Goal: Task Accomplishment & Management: Manage account settings

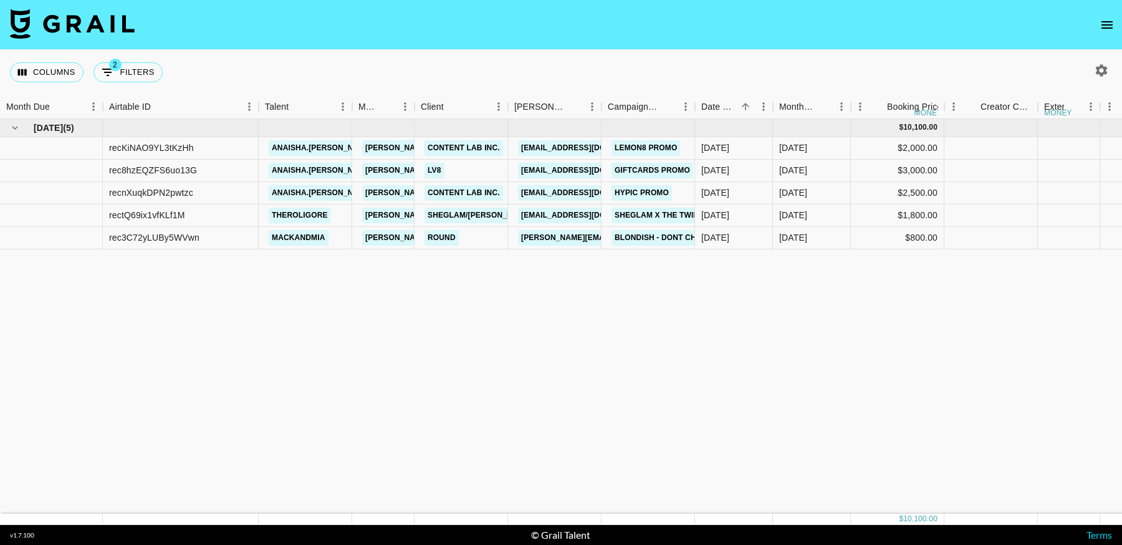
click at [1105, 25] on icon "open drawer" at bounding box center [1106, 24] width 15 height 15
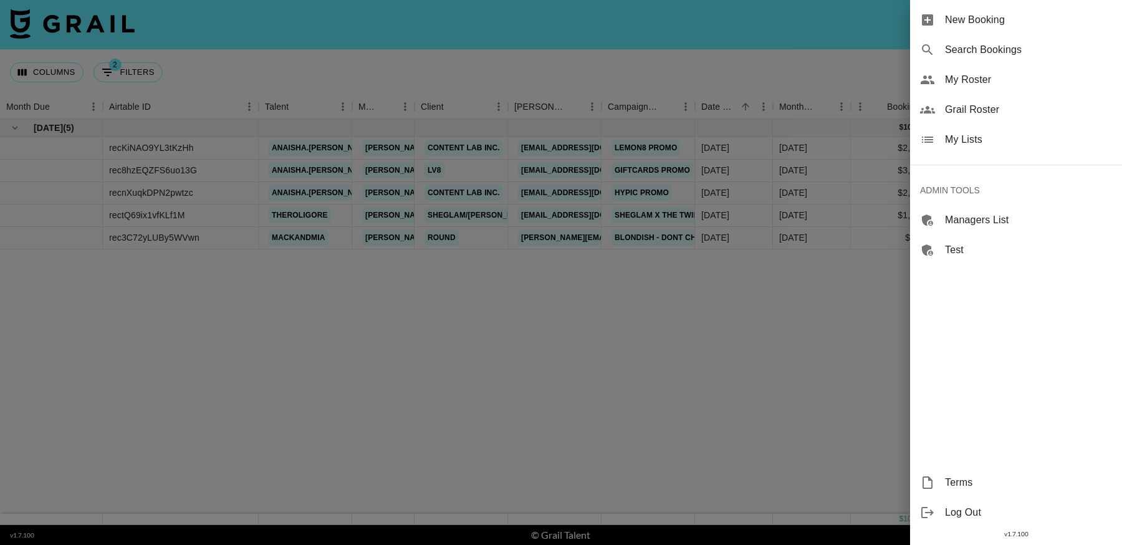
click at [744, 385] on div at bounding box center [561, 272] width 1122 height 545
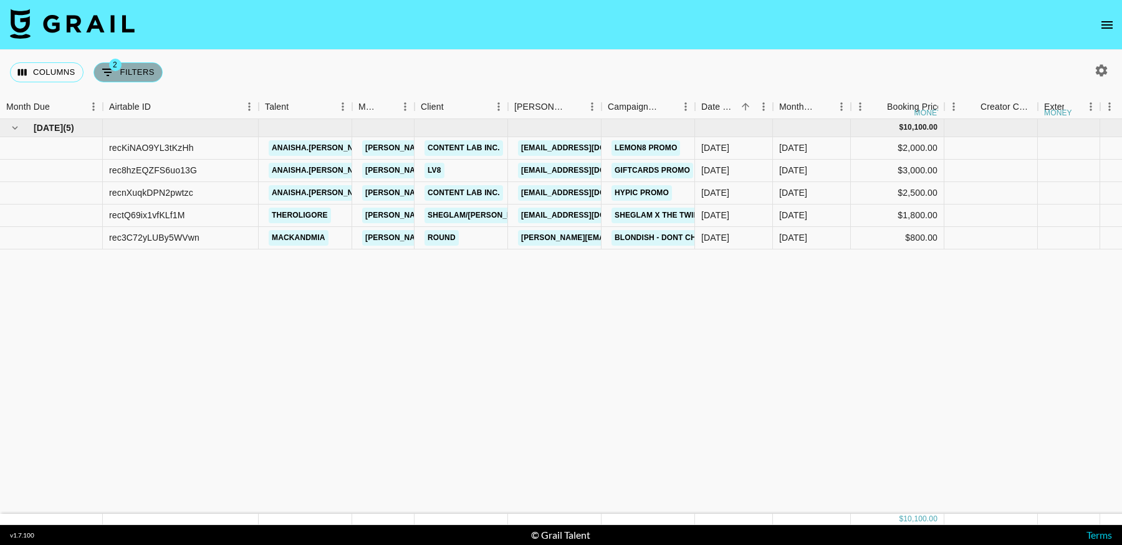
click at [132, 67] on button "2 Filters" at bounding box center [127, 72] width 69 height 20
select select "status"
select select "not"
select select "cancelled"
select select "videoLink"
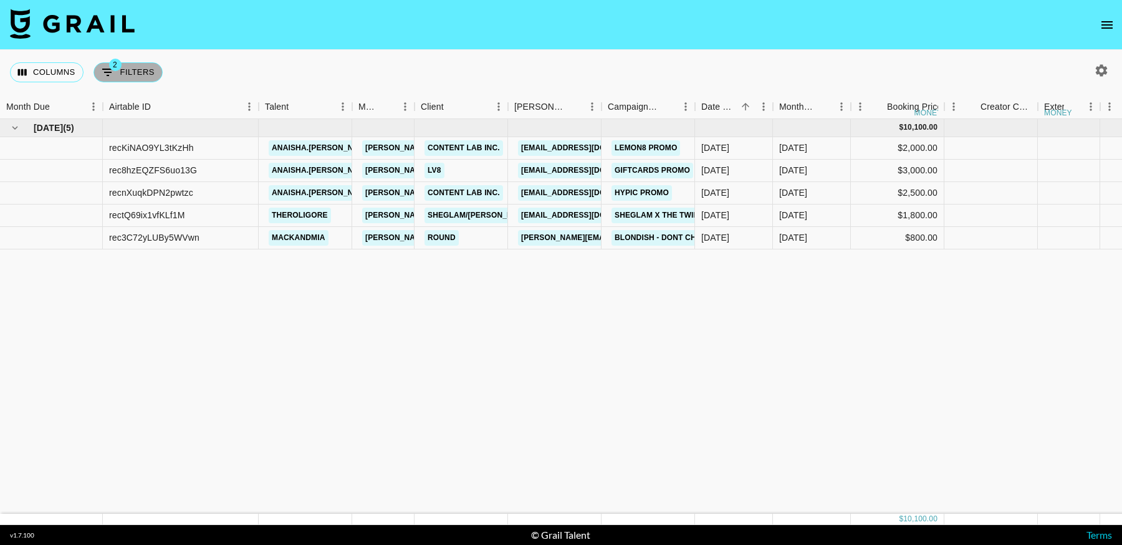
select select "isEmpty"
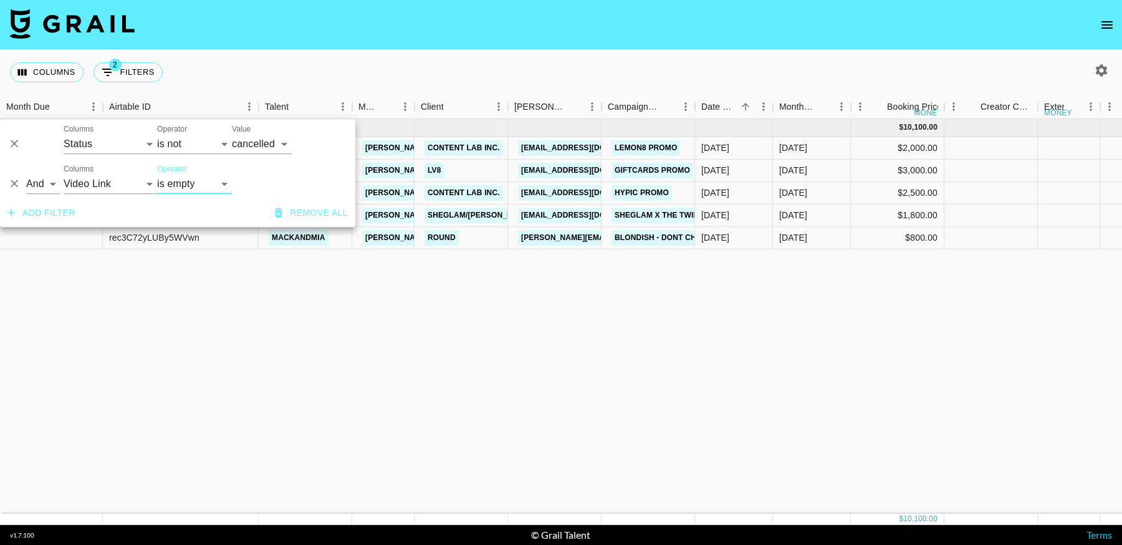
click at [15, 183] on icon "Delete" at bounding box center [14, 183] width 7 height 7
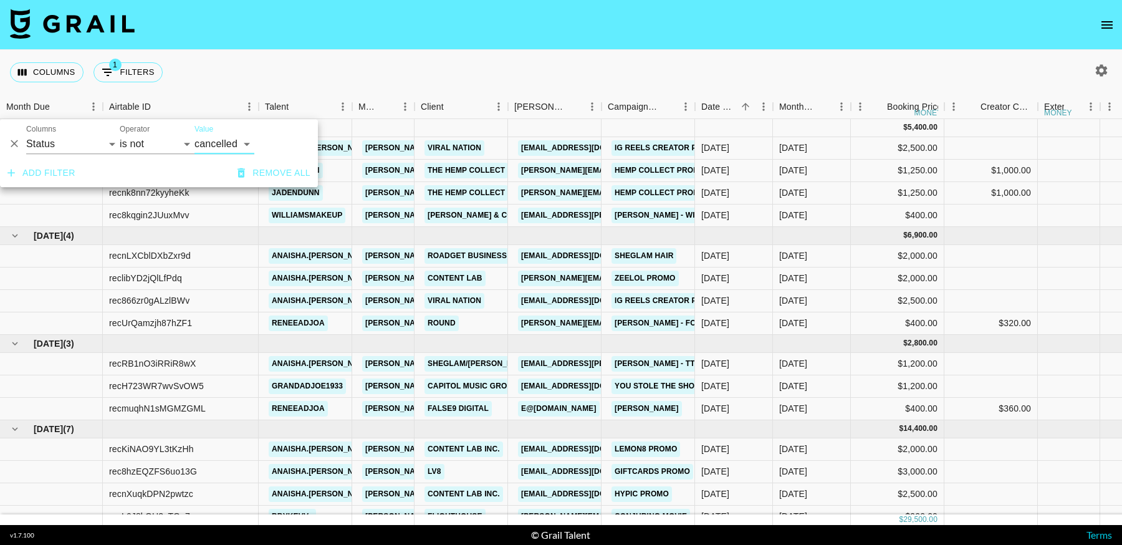
click at [17, 146] on icon "Delete" at bounding box center [14, 143] width 7 height 7
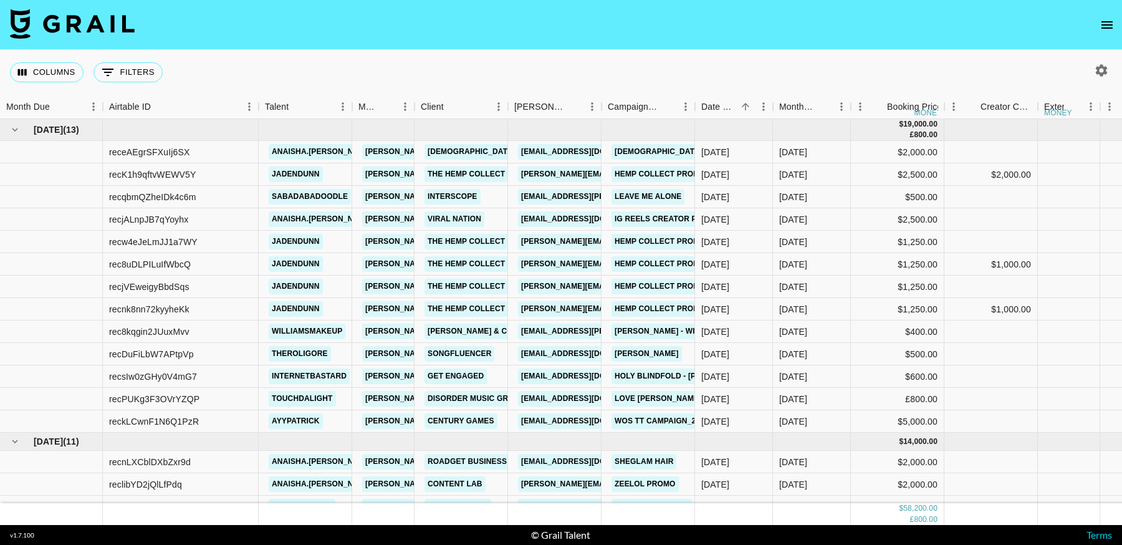
click at [459, 52] on div "Columns 0 Filters + Booking" at bounding box center [561, 72] width 1122 height 45
drag, startPoint x: 1088, startPoint y: 67, endPoint x: 1103, endPoint y: 67, distance: 15.0
click at [1089, 67] on div at bounding box center [1099, 70] width 26 height 21
click at [1106, 68] on icon "button" at bounding box center [1102, 70] width 12 height 12
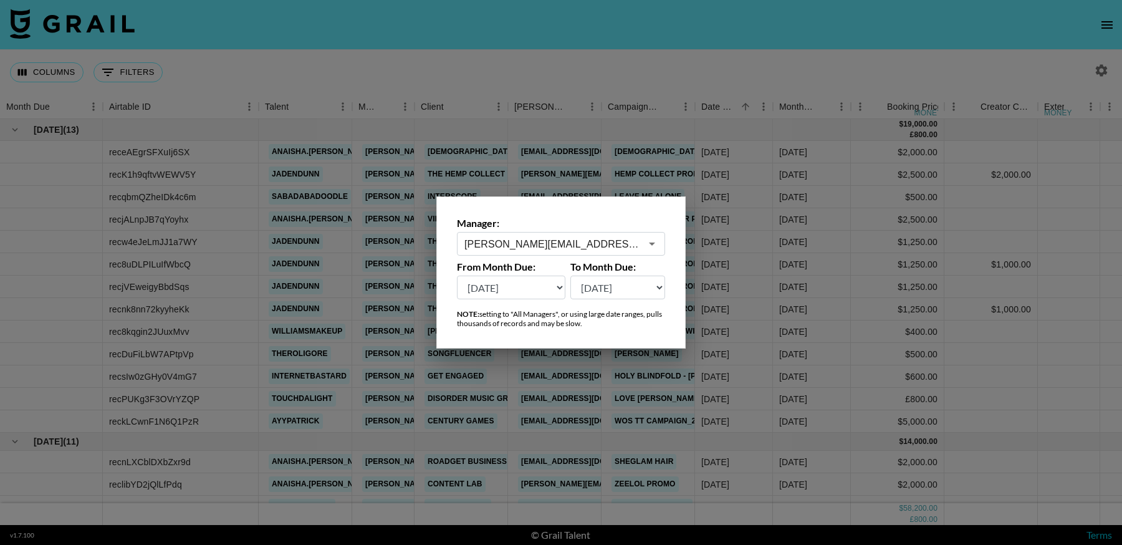
click at [533, 290] on select "[DATE] Aug '[DATE] Jun '[DATE] Apr '[DATE] Feb '[DATE] Dec '[DATE] Oct '[DATE] …" at bounding box center [511, 287] width 108 height 24
select select "[DATE]"
click at [457, 275] on select "[DATE] Aug '[DATE] Jun '[DATE] Apr '[DATE] Feb '[DATE] Dec '[DATE] Oct '[DATE] …" at bounding box center [511, 287] width 108 height 24
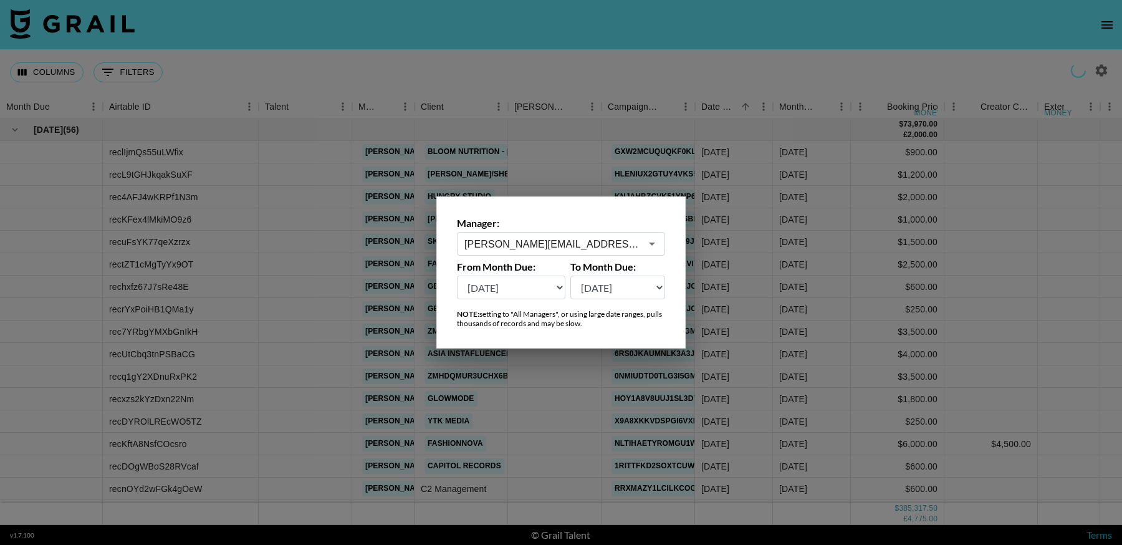
click at [578, 32] on div at bounding box center [561, 272] width 1122 height 545
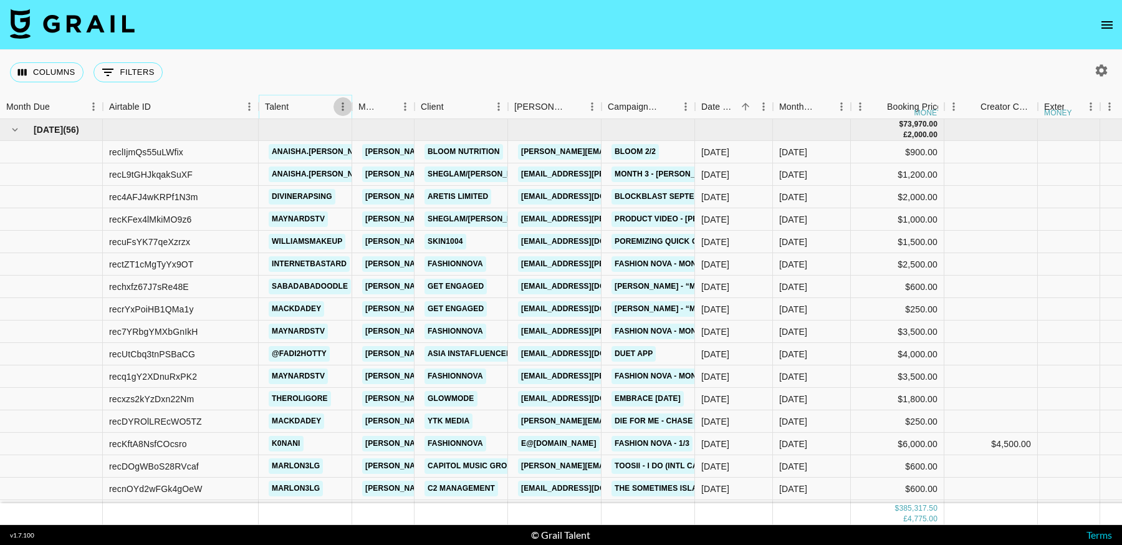
click at [340, 108] on icon "Menu" at bounding box center [343, 106] width 12 height 12
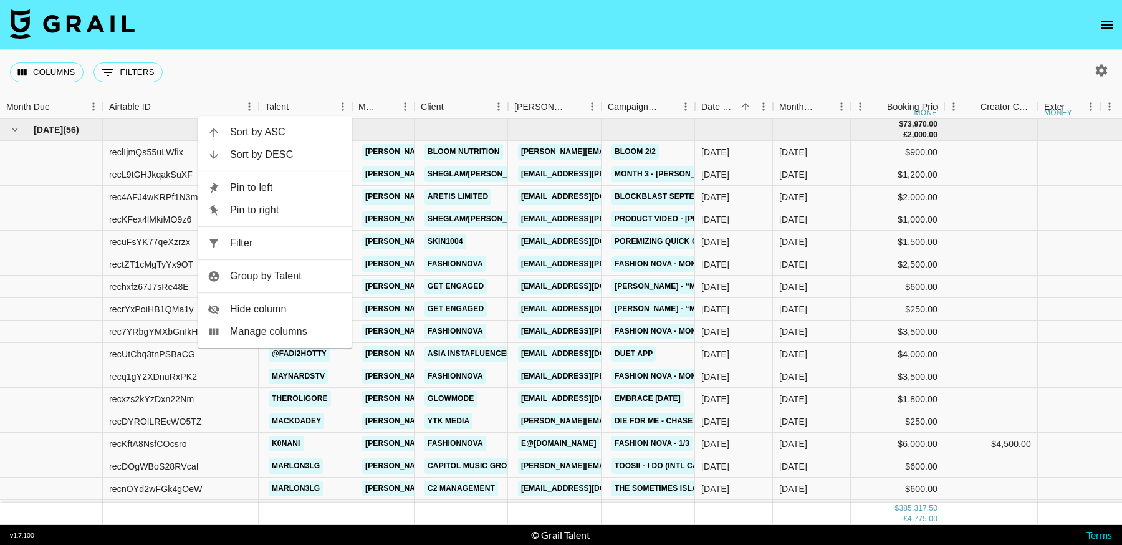
click at [292, 246] on span "Filter" at bounding box center [286, 243] width 112 height 15
select select "talentName"
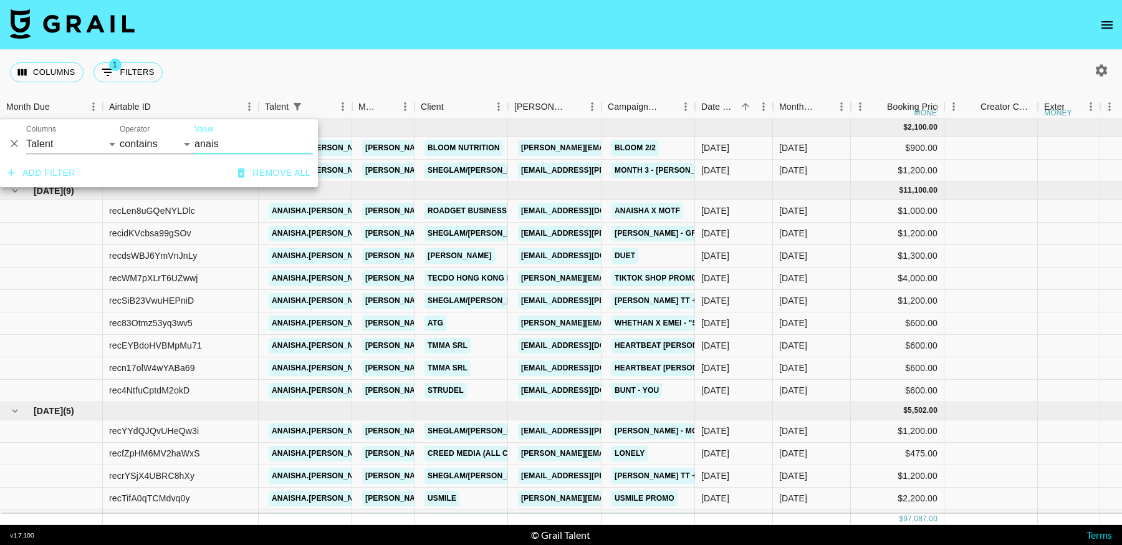
type input "anais"
click at [755, 37] on nav at bounding box center [561, 25] width 1122 height 50
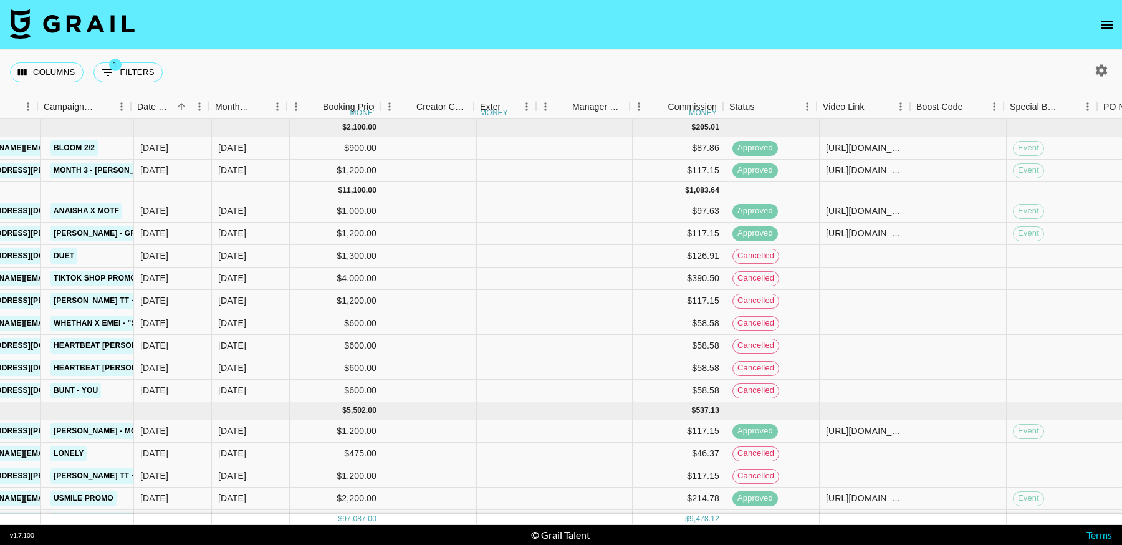
scroll to position [0, 564]
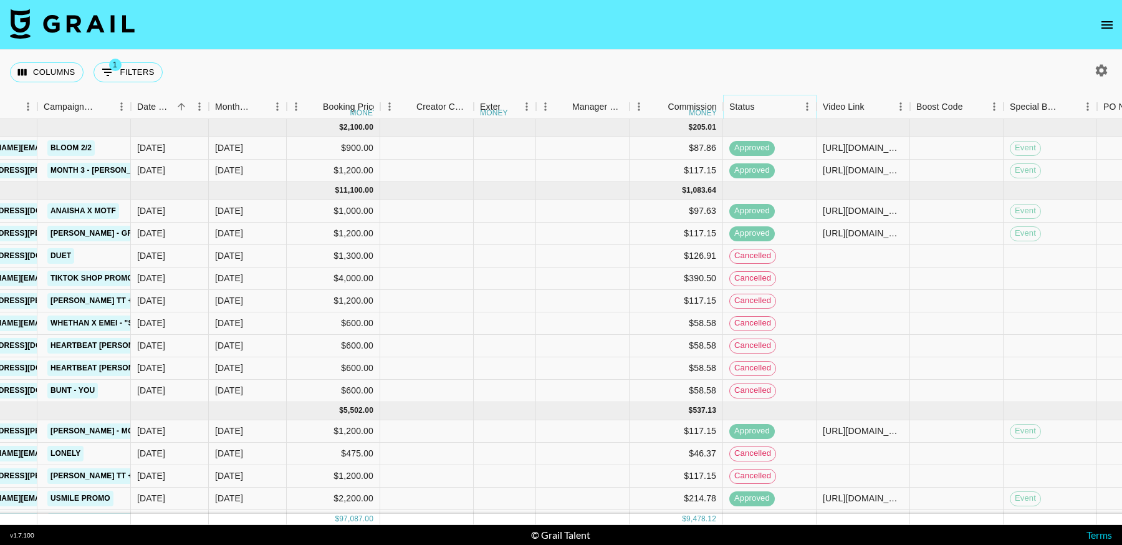
click at [806, 107] on icon "Menu" at bounding box center [807, 106] width 2 height 8
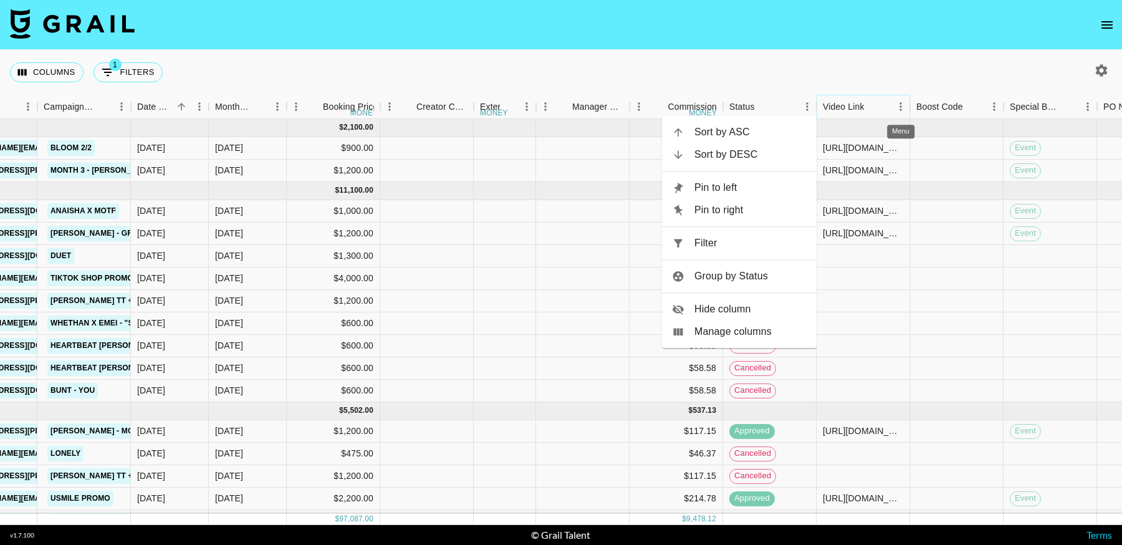
click at [899, 108] on icon "Menu" at bounding box center [900, 106] width 12 height 12
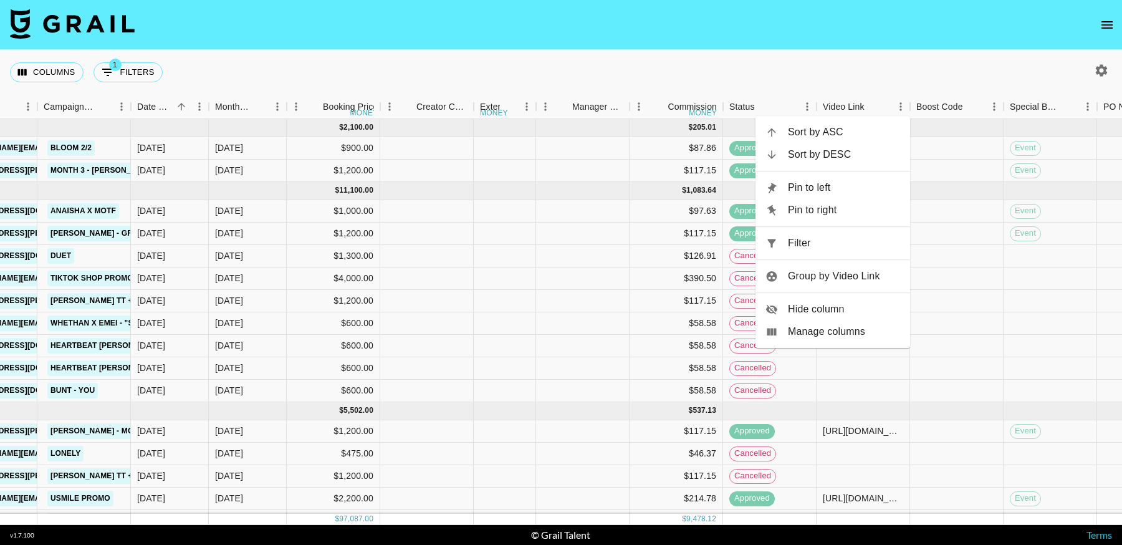
click at [835, 242] on span "Filter" at bounding box center [844, 243] width 112 height 15
select select "talentName"
select select "videoLink"
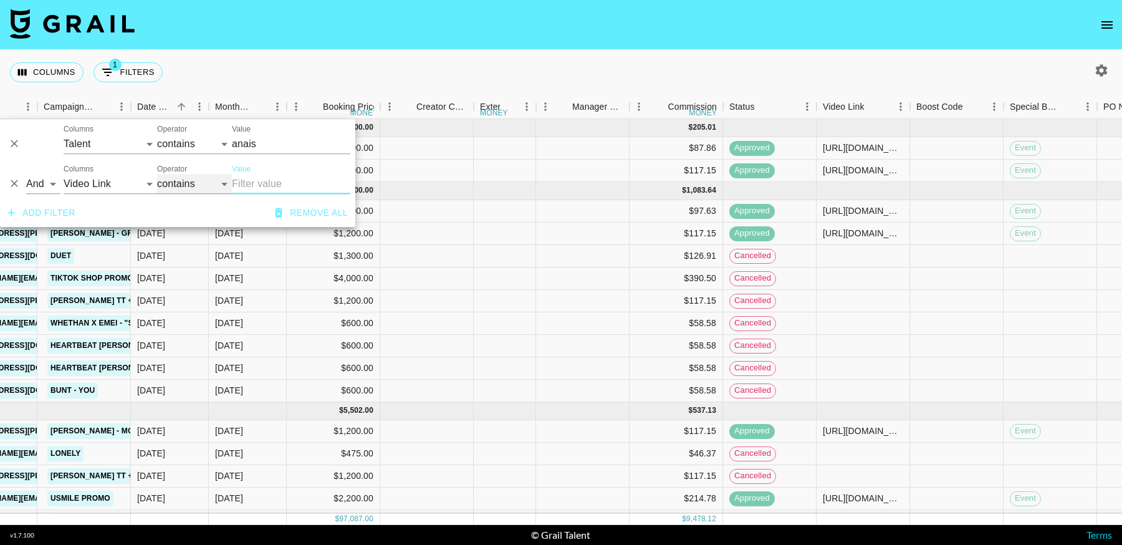
click at [193, 185] on select "contains equals starts with ends with is empty is not empty is any of" at bounding box center [194, 184] width 75 height 20
click at [805, 108] on icon "Menu" at bounding box center [807, 106] width 12 height 12
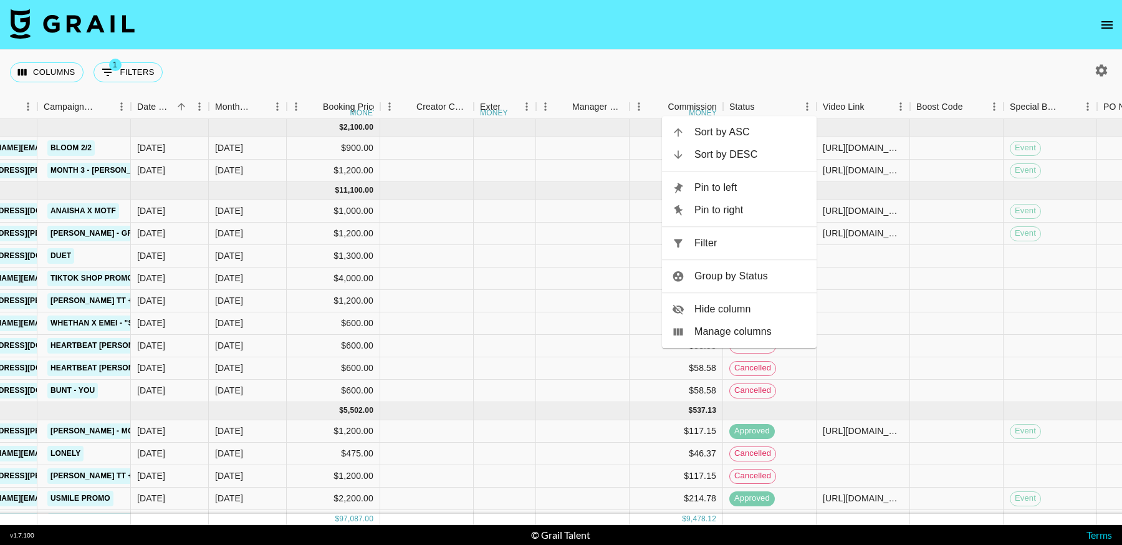
click at [716, 245] on span "Filter" at bounding box center [750, 243] width 112 height 15
select select "talentName"
select select "status"
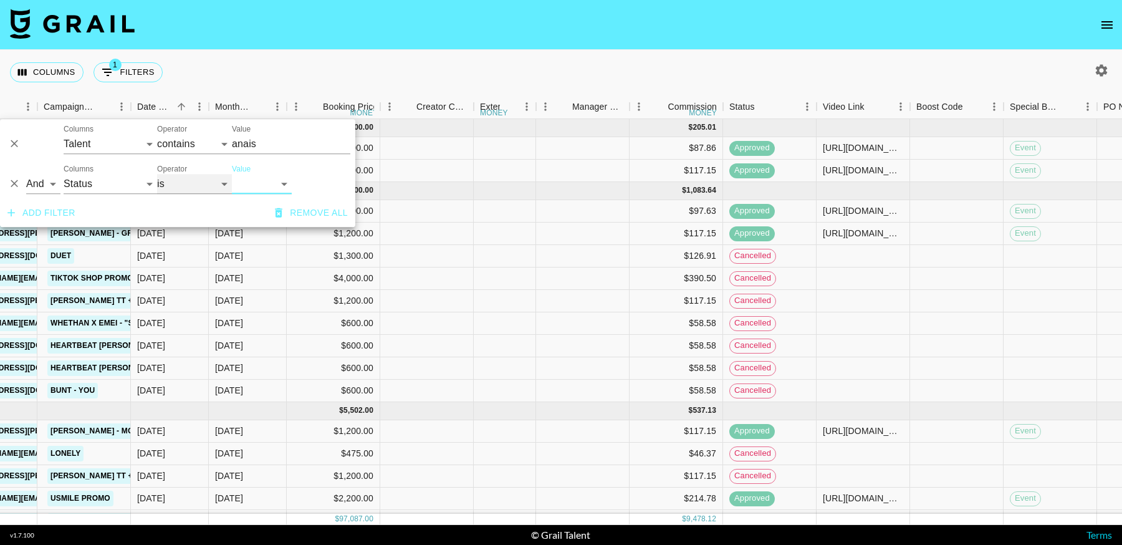
click at [170, 185] on select "is is not is any of is not any of" at bounding box center [194, 184] width 75 height 20
click at [157, 174] on select "is is not is any of is not any of" at bounding box center [194, 184] width 75 height 20
click at [269, 185] on select "confirmed declined draft posted approved cancelled badDebt" at bounding box center [262, 184] width 60 height 20
select select "approved"
click at [232, 174] on select "confirmed declined draft posted approved cancelled badDebt" at bounding box center [262, 184] width 60 height 20
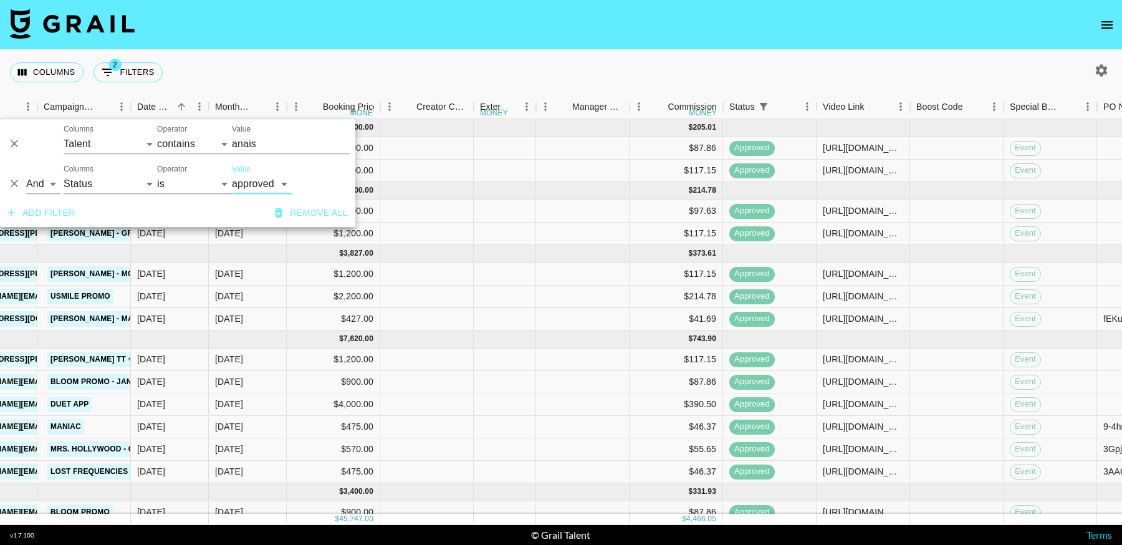
click at [811, 57] on div "Columns 2 Filters + Booking" at bounding box center [561, 72] width 1122 height 45
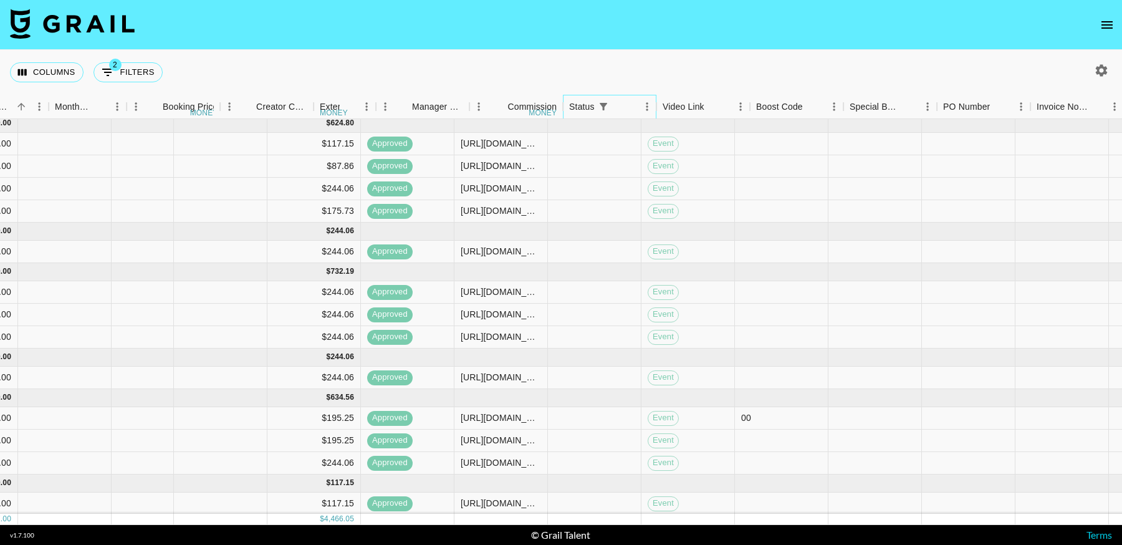
scroll to position [441, 1348]
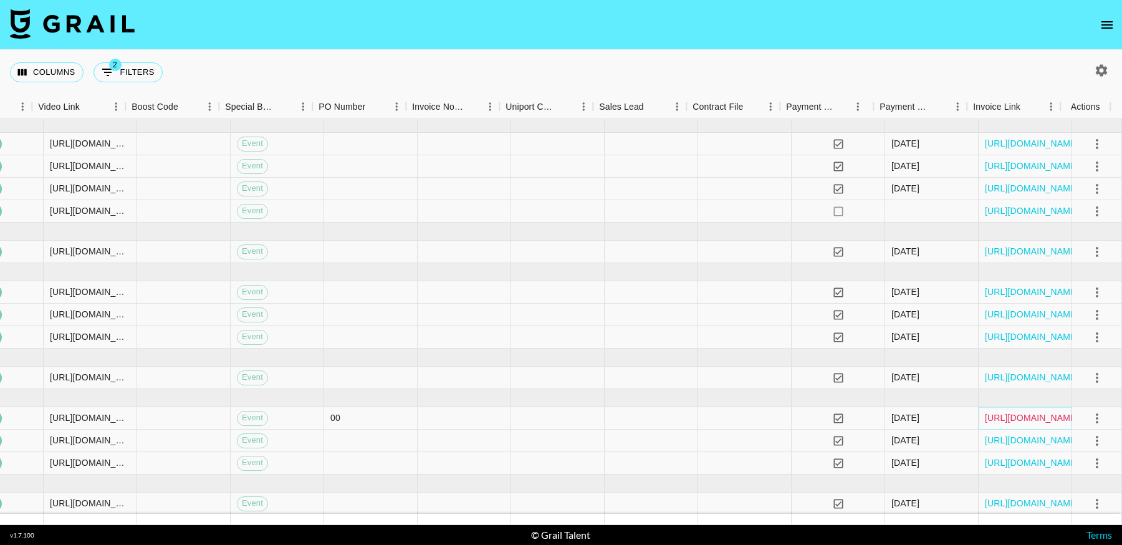
click at [1023, 412] on link "[URL][DOMAIN_NAME]" at bounding box center [1032, 418] width 94 height 12
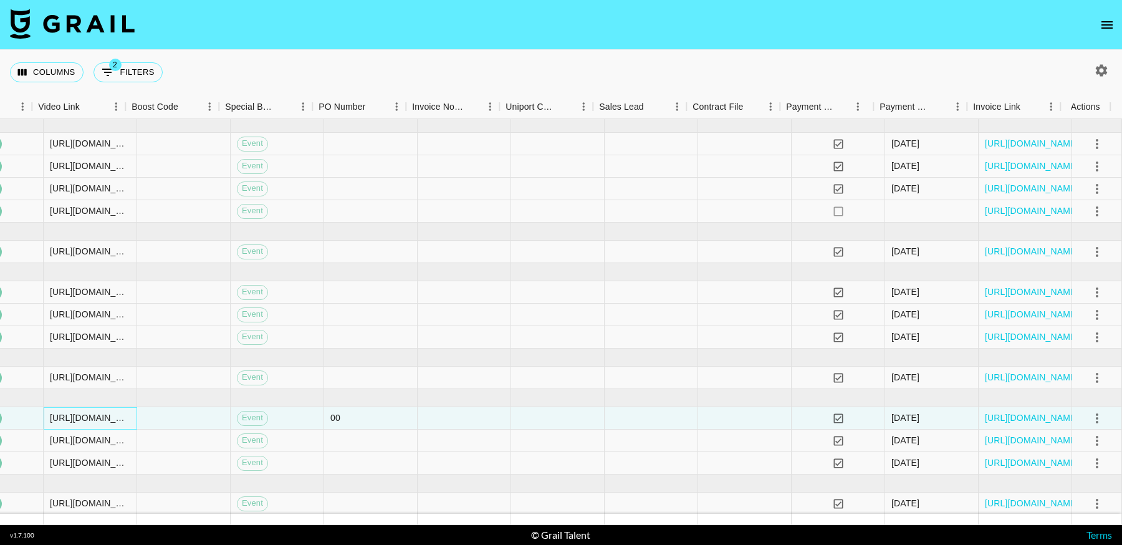
click at [92, 412] on div "[URL][DOMAIN_NAME][DOMAIN_NAME][PERSON_NAME]" at bounding box center [90, 418] width 80 height 12
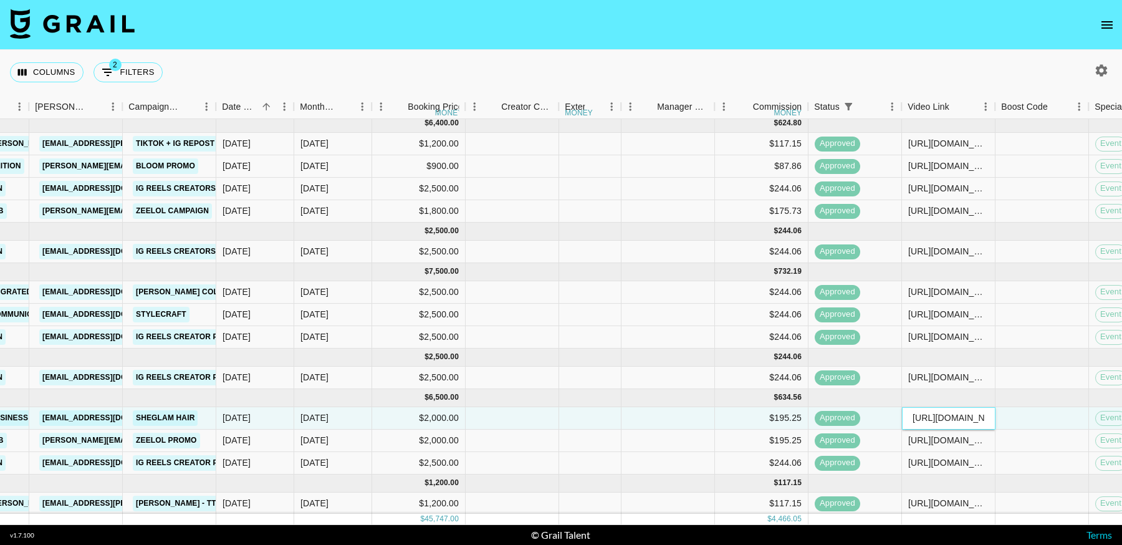
scroll to position [441, 0]
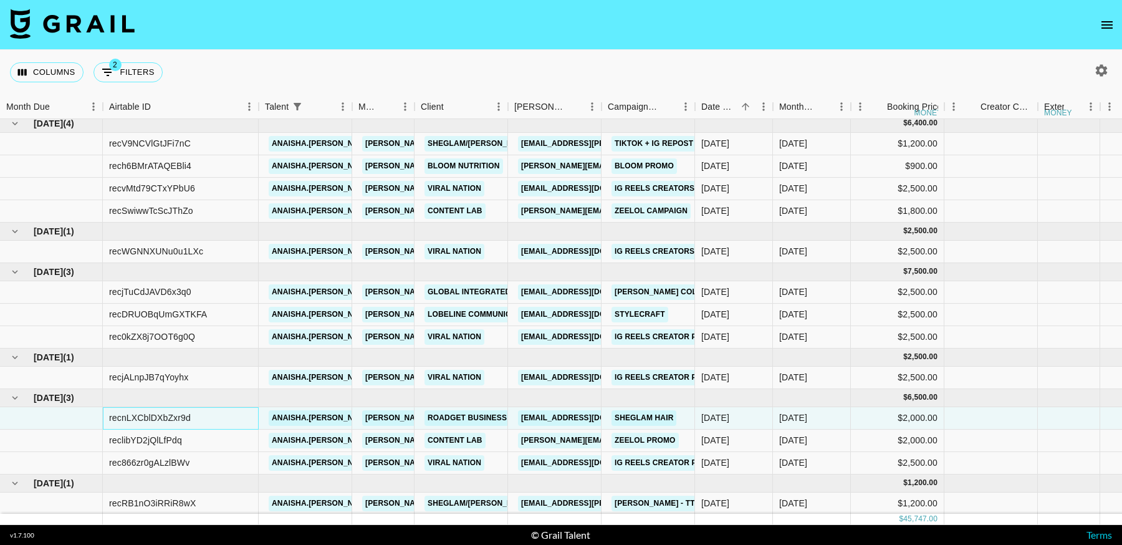
click at [159, 412] on div "recnLXCblDXbZxr9d" at bounding box center [150, 418] width 82 height 12
copy div "recnLXCblDXbZxr9d"
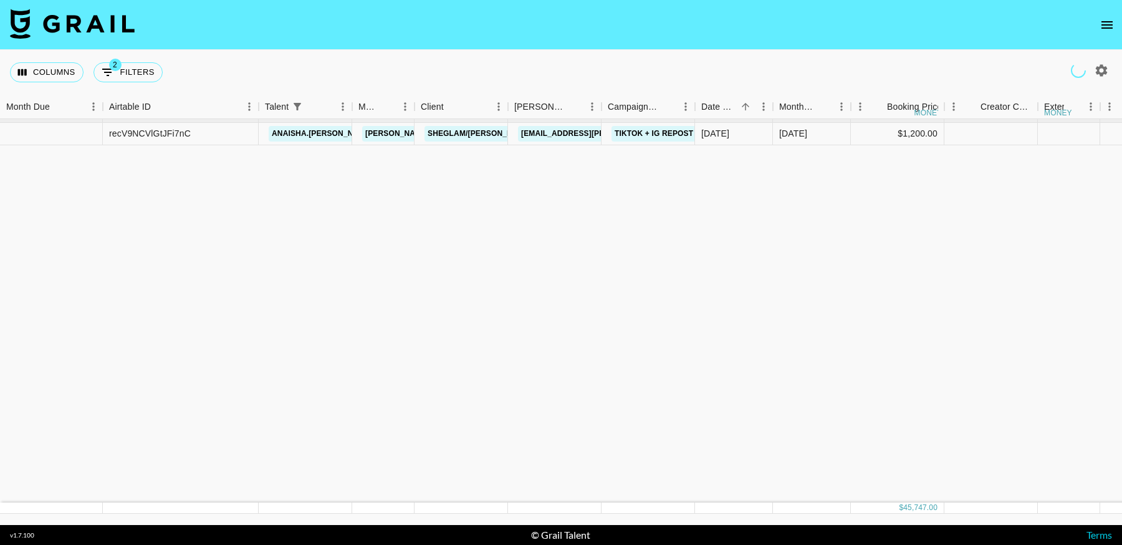
scroll to position [0, 0]
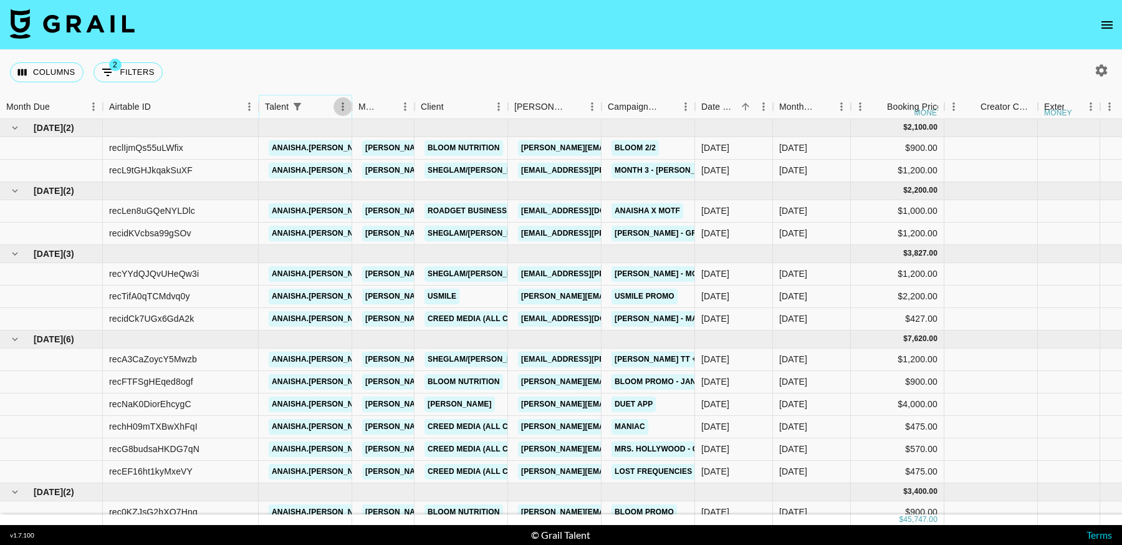
click at [342, 107] on icon "Menu" at bounding box center [343, 106] width 2 height 8
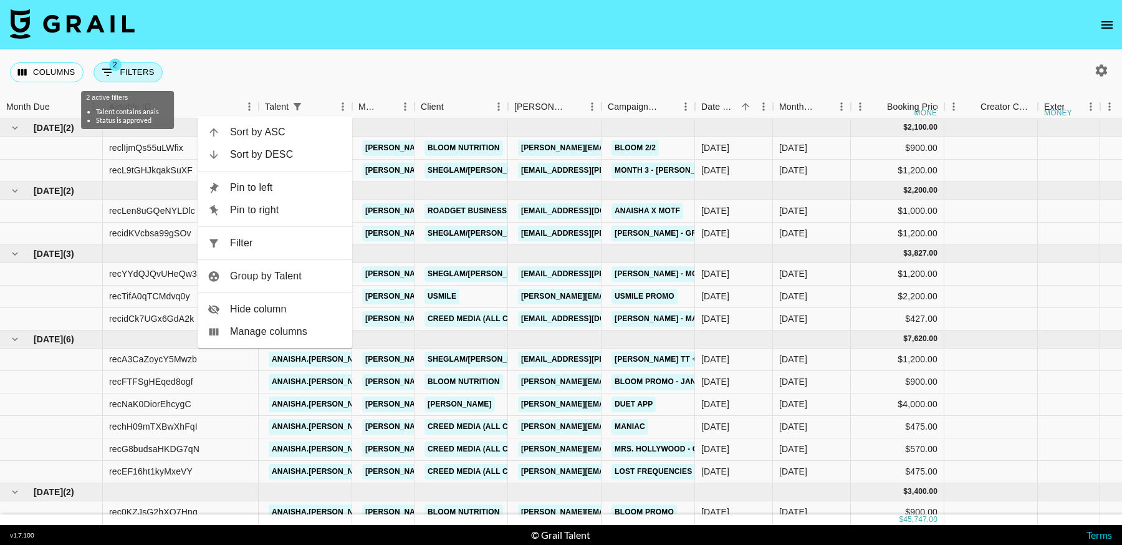
click at [135, 71] on button "2 Filters" at bounding box center [127, 72] width 69 height 20
select select "talentName"
select select "status"
select select "approved"
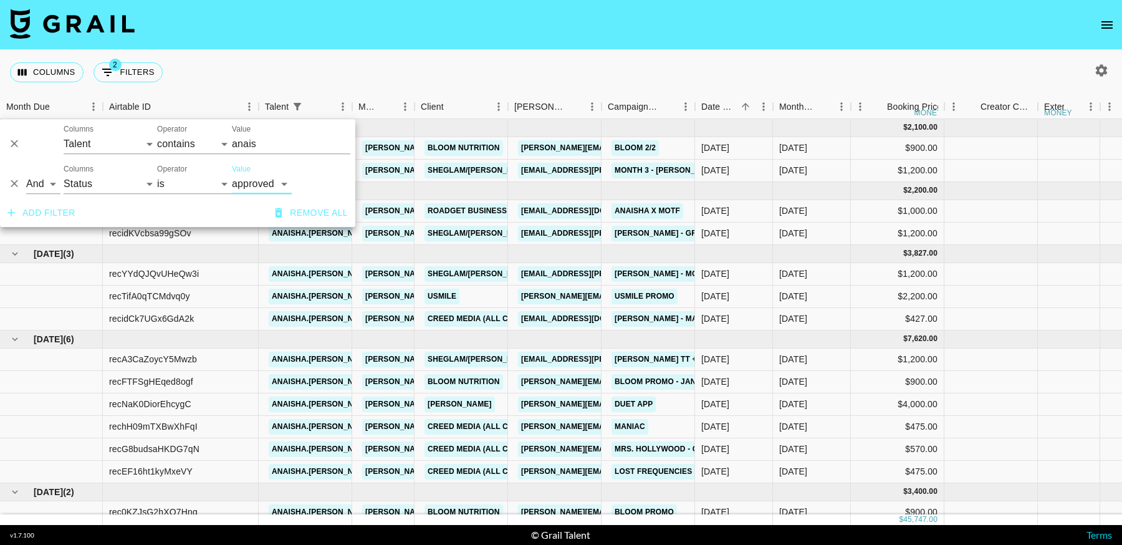
click at [265, 171] on div "Value confirmed declined draft posted approved cancelled badDebt" at bounding box center [262, 179] width 60 height 30
click at [259, 137] on input "anais" at bounding box center [291, 144] width 118 height 20
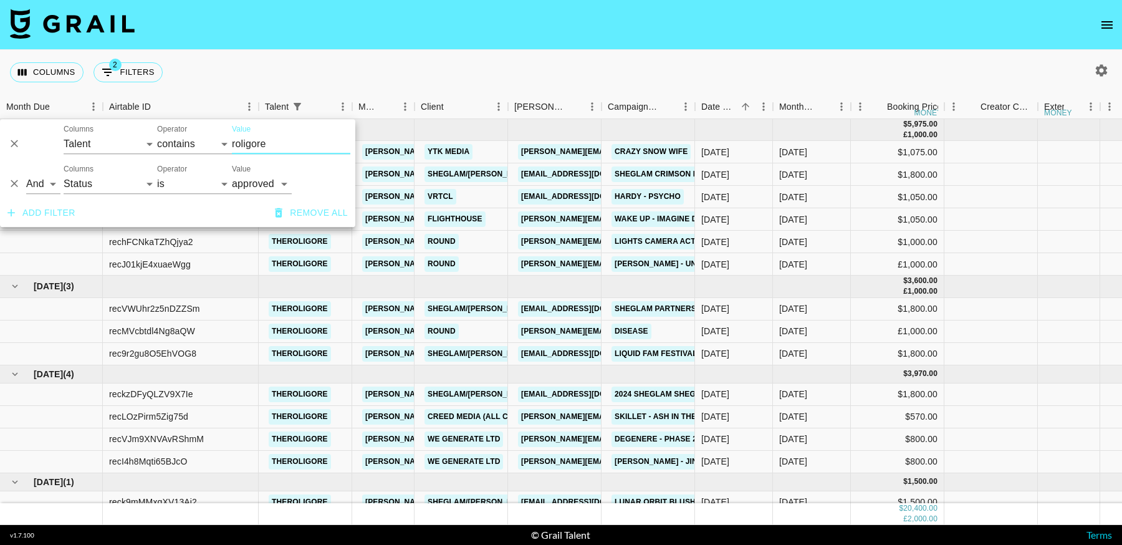
type input "roligore"
click at [545, 53] on div "Columns 2 Filters + Booking" at bounding box center [561, 72] width 1122 height 45
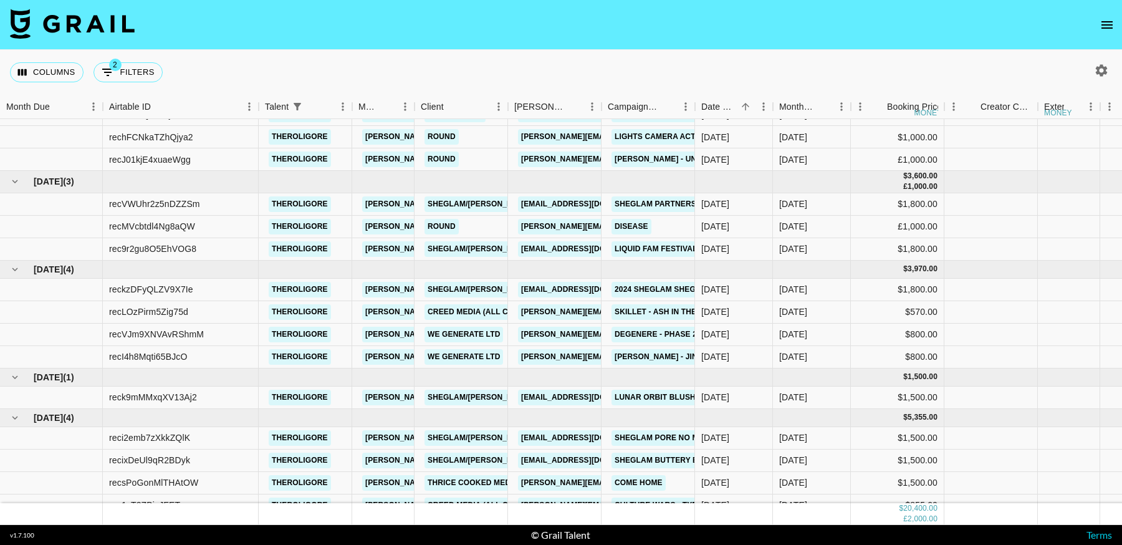
scroll to position [128, 0]
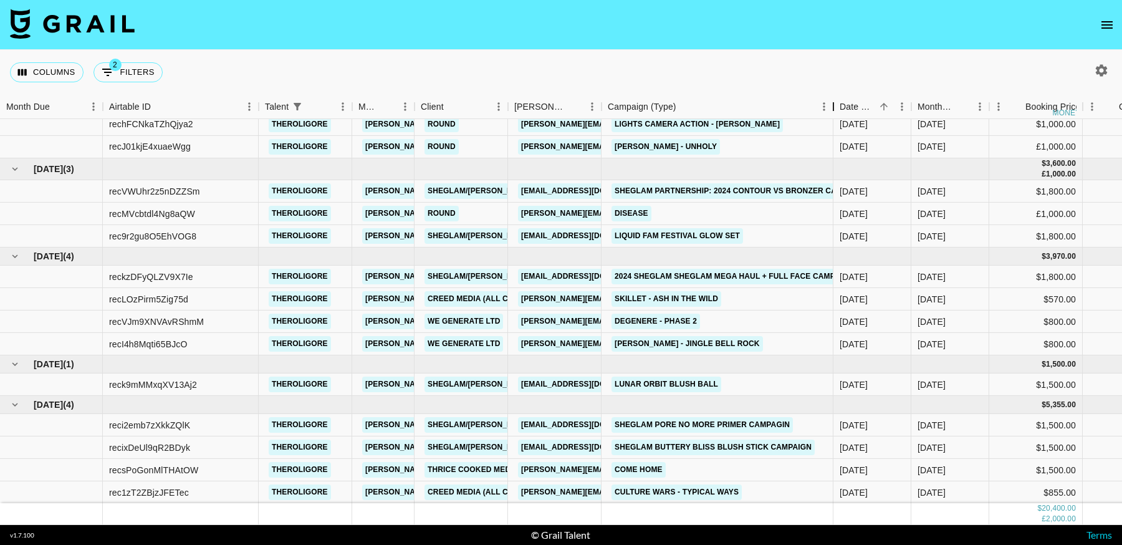
drag, startPoint x: 696, startPoint y: 106, endPoint x: 719, endPoint y: 375, distance: 270.2
click at [834, 115] on div "Campaign (Type)" at bounding box center [833, 107] width 15 height 24
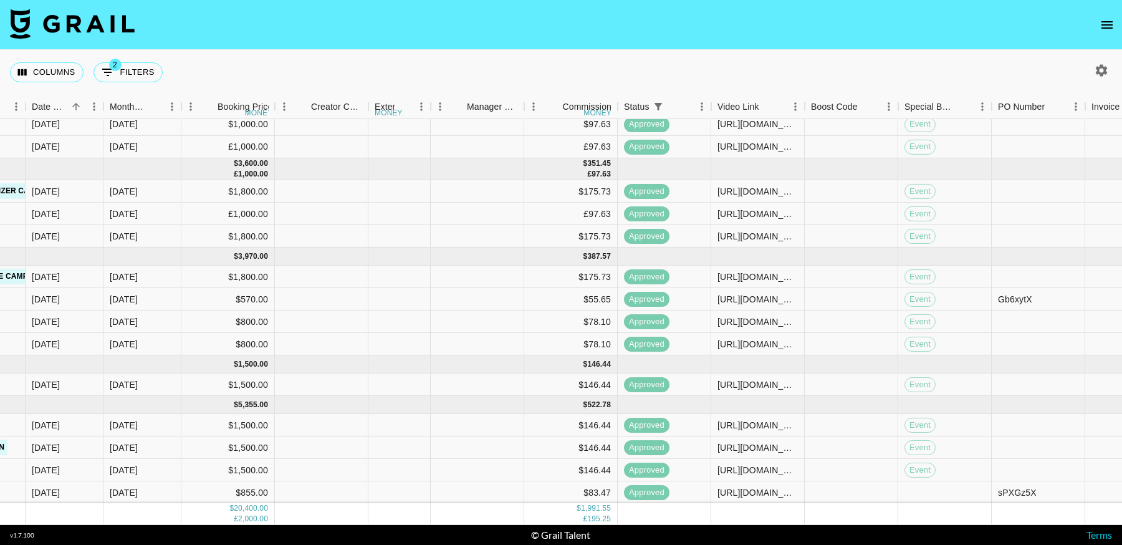
scroll to position [128, 834]
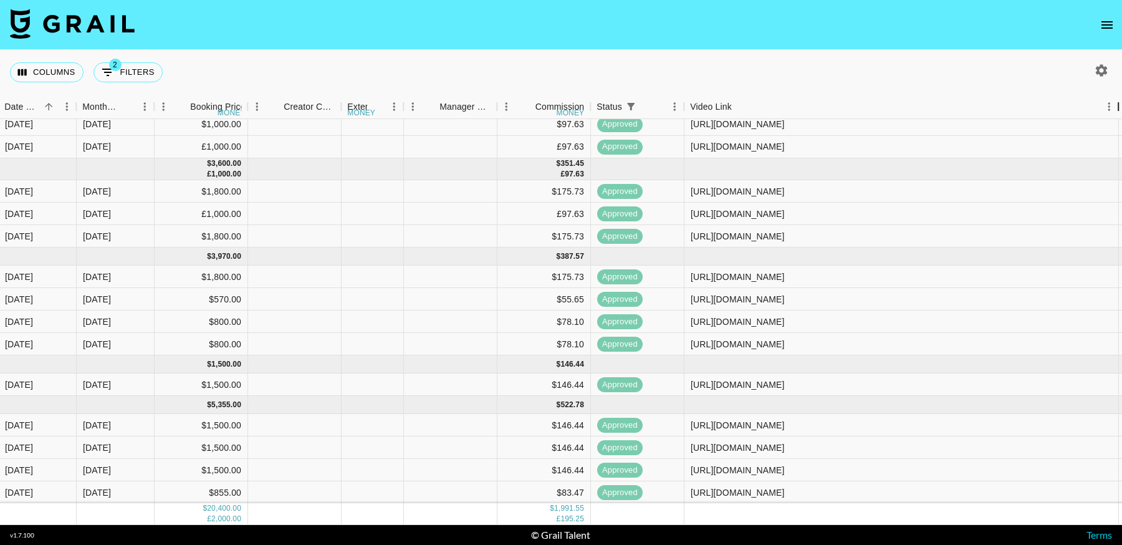
drag, startPoint x: 1106, startPoint y: 111, endPoint x: 1114, endPoint y: 111, distance: 8.1
click at [1114, 111] on div "Video Link" at bounding box center [1118, 107] width 15 height 24
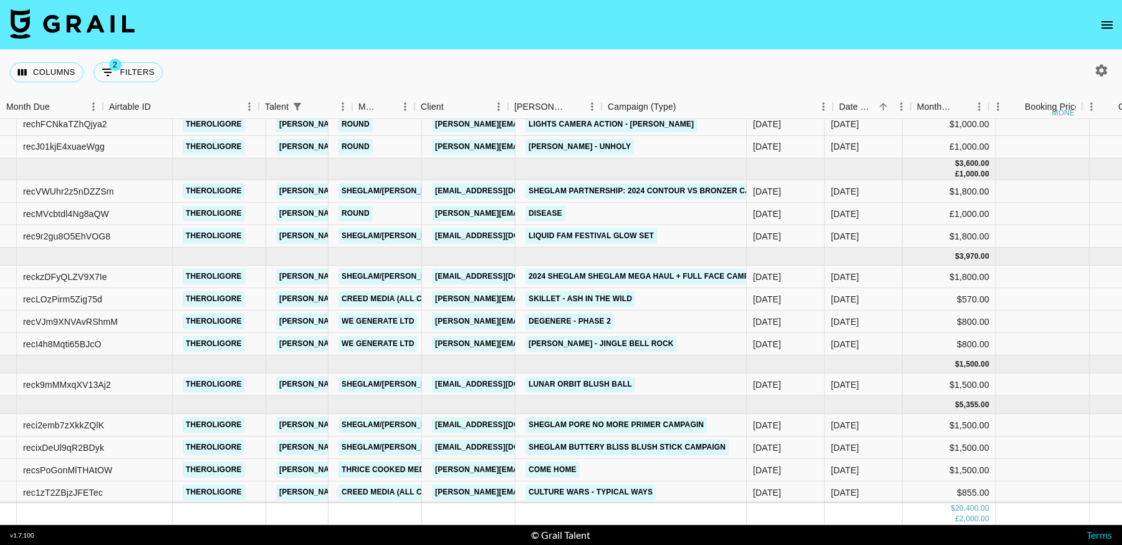
scroll to position [128, 0]
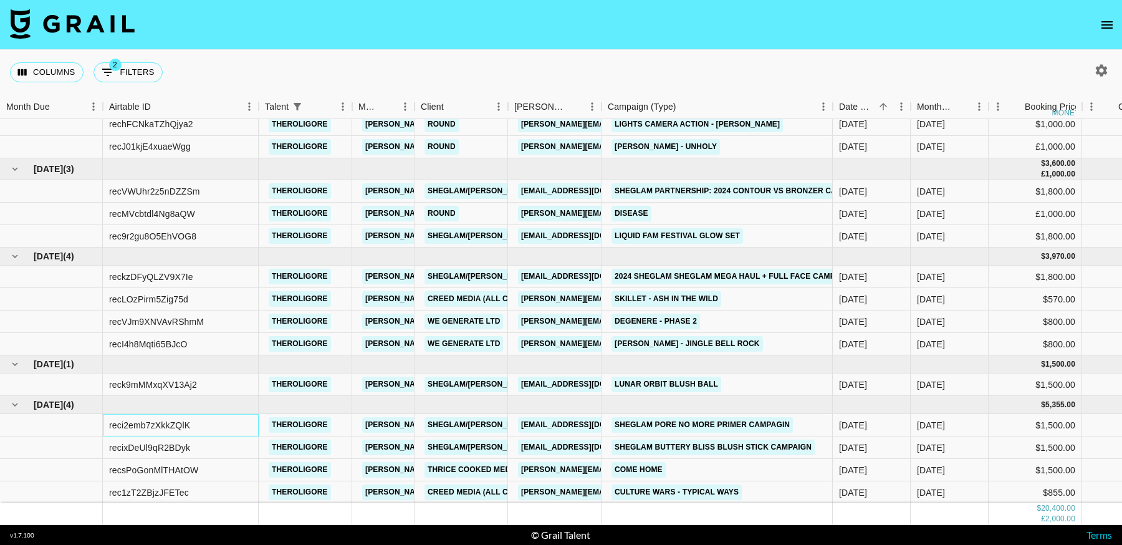
click at [140, 419] on div "reci2emb7zXkkZQlK" at bounding box center [149, 425] width 81 height 12
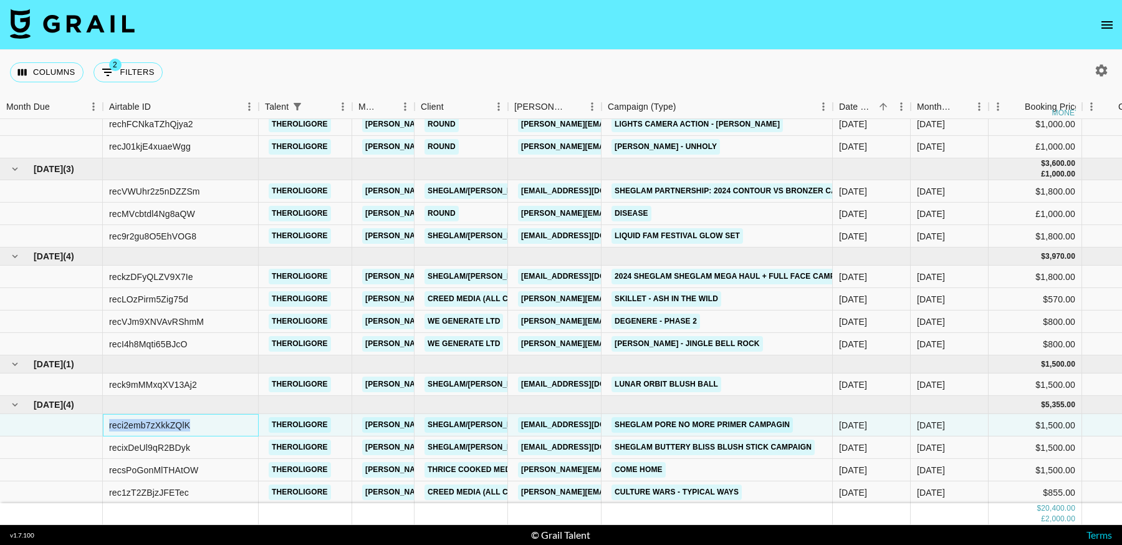
click at [140, 419] on div "reci2emb7zXkkZQlK" at bounding box center [149, 425] width 81 height 12
copy div "reci2emb7zXkkZQlK"
click at [170, 441] on div "recixDeUl9qR2BDyk" at bounding box center [149, 447] width 81 height 12
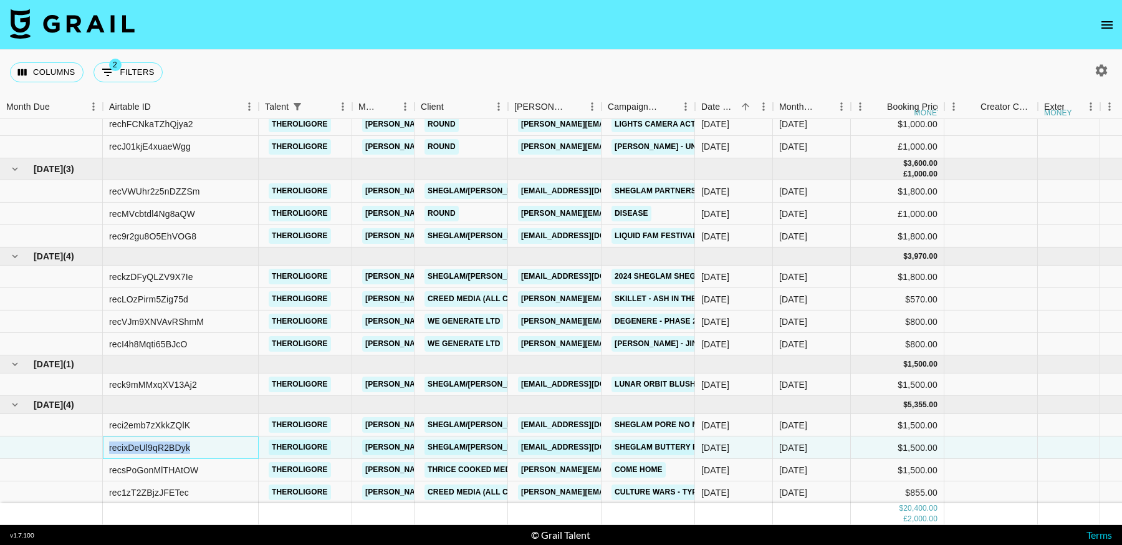
copy div "recixDeUl9qR2BDyk"
click at [142, 74] on button "2 Filters" at bounding box center [127, 72] width 69 height 20
select select "talentName"
select select "status"
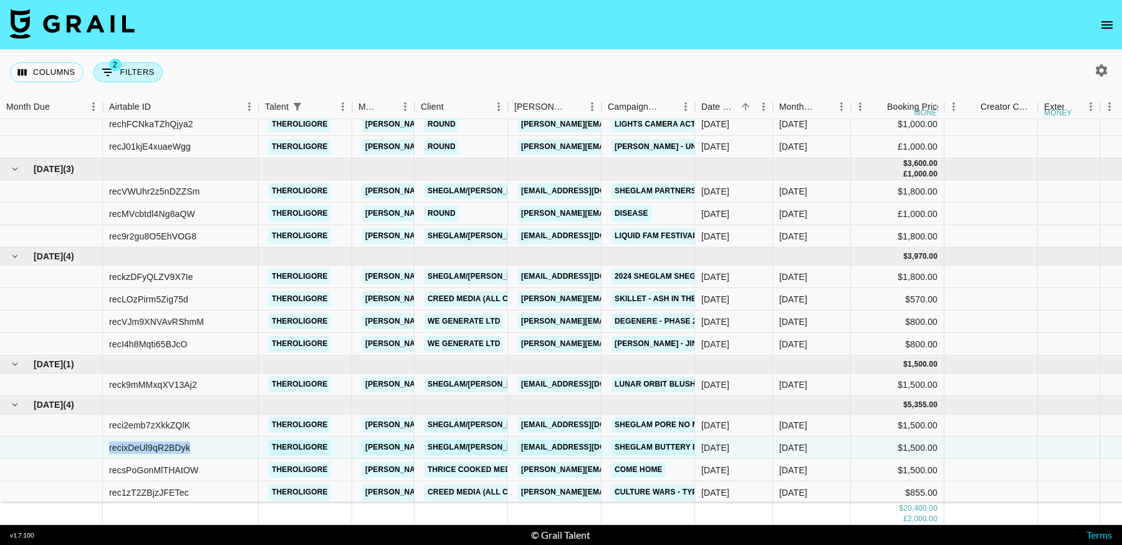
select select "approved"
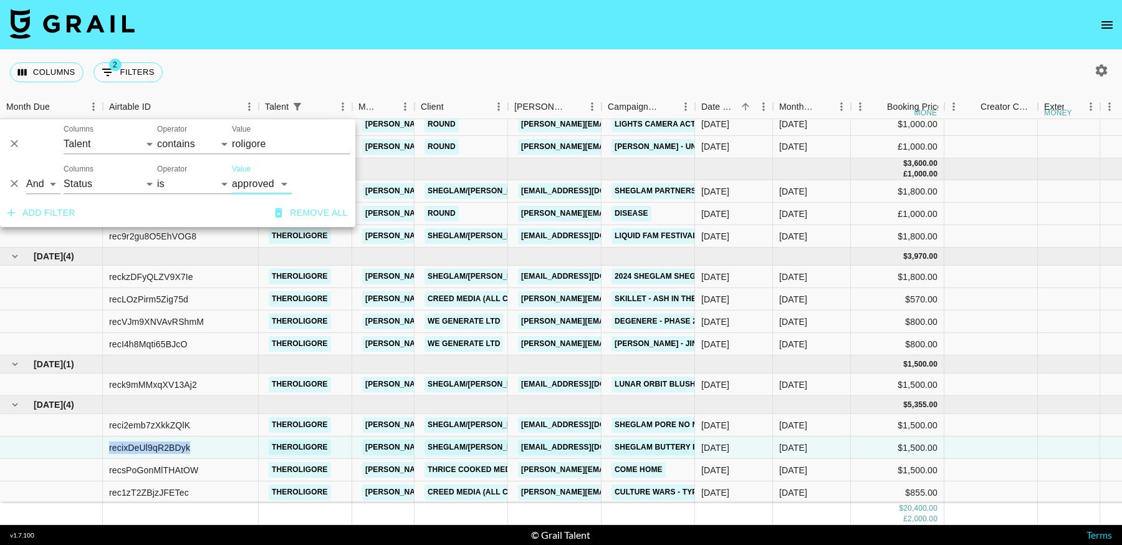
drag, startPoint x: 18, startPoint y: 183, endPoint x: 14, endPoint y: 158, distance: 25.9
click at [18, 183] on icon "Delete" at bounding box center [14, 184] width 12 height 12
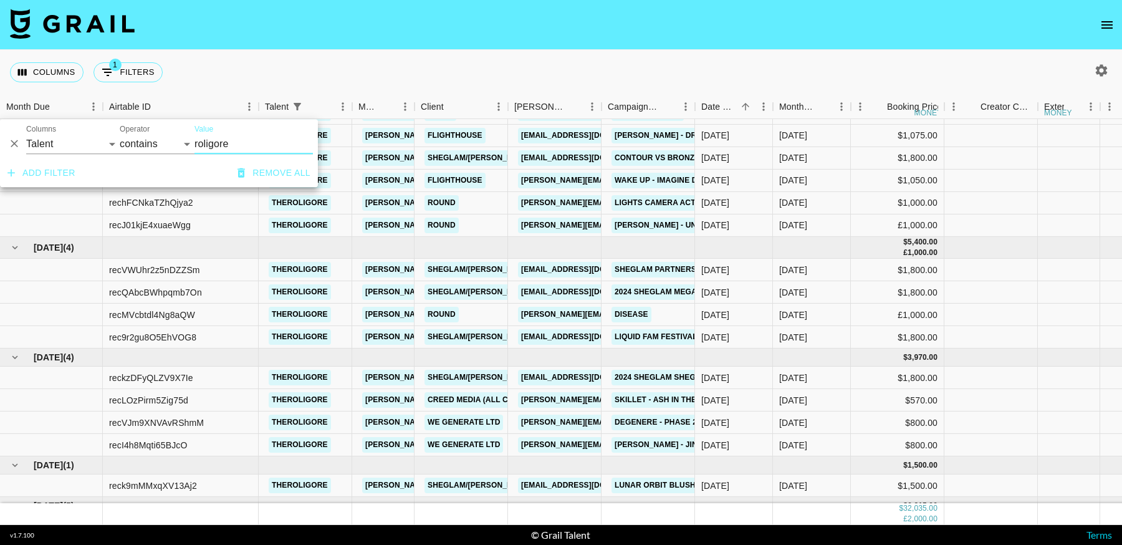
scroll to position [175, 0]
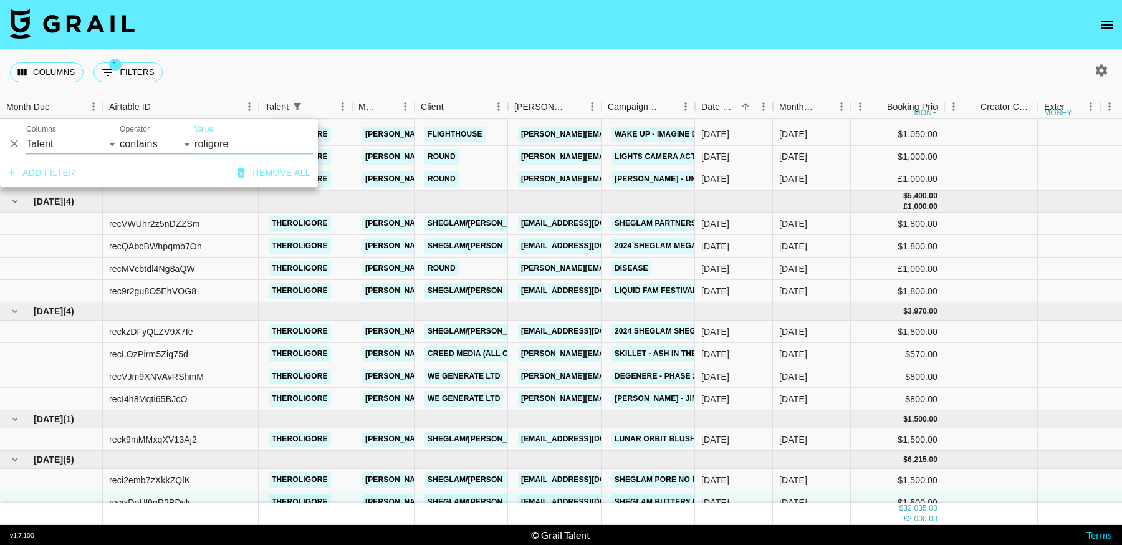
click at [14, 142] on icon "Delete" at bounding box center [14, 144] width 12 height 12
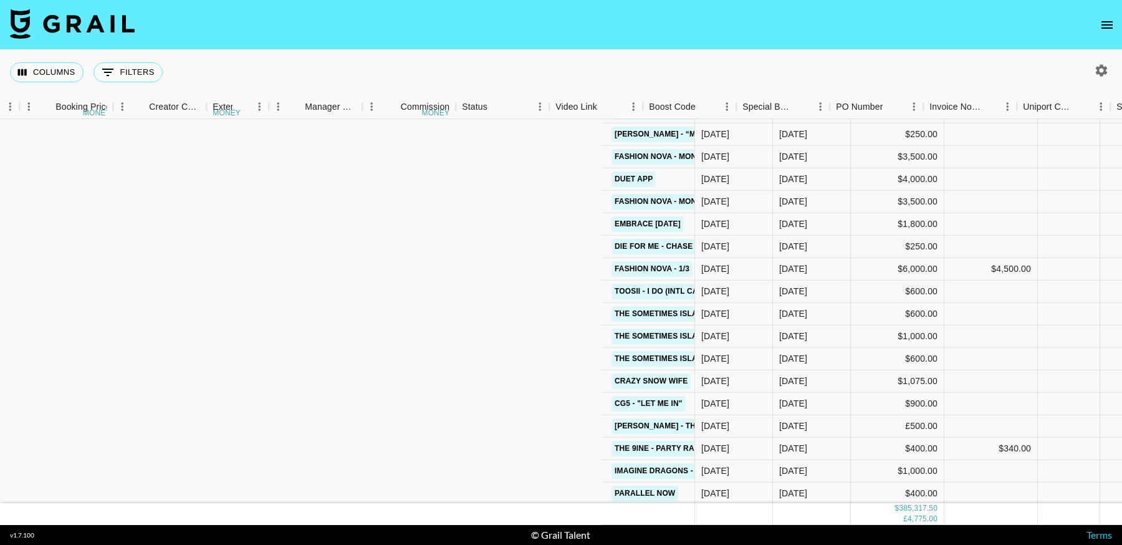
scroll to position [175, 853]
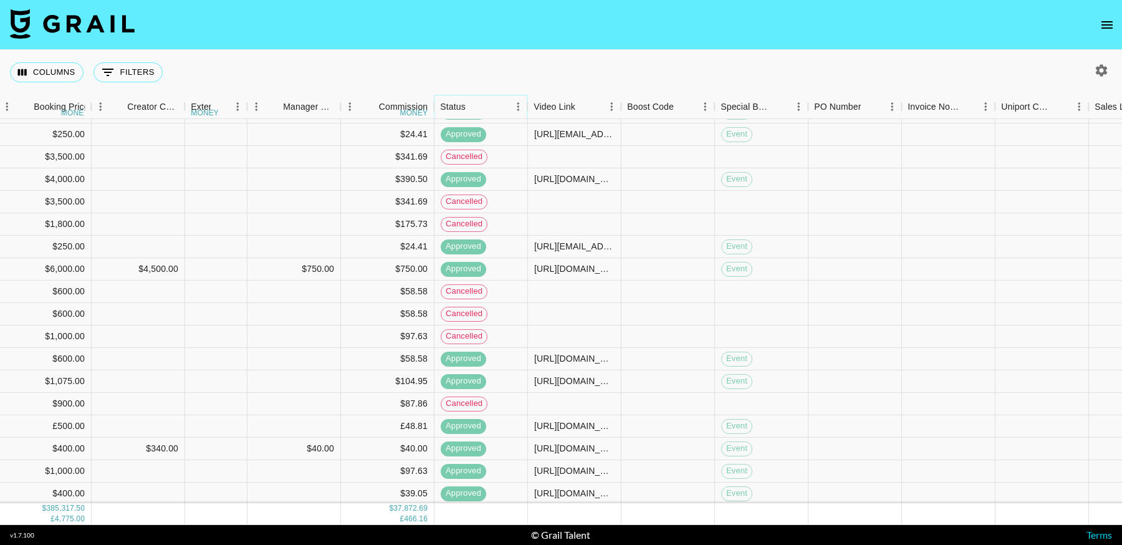
click at [517, 108] on icon "Menu" at bounding box center [518, 106] width 12 height 12
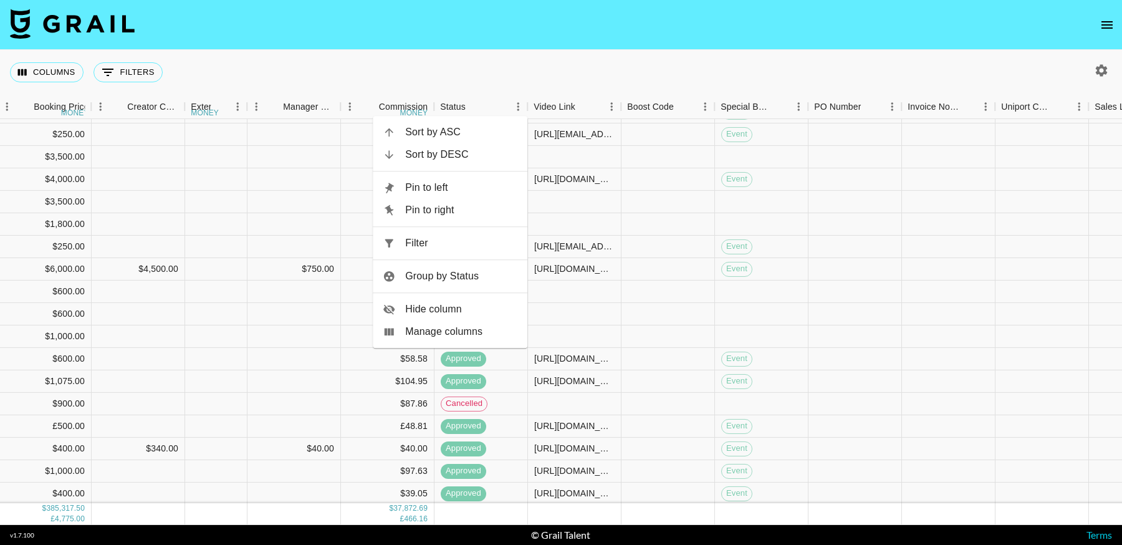
click at [418, 247] on span "Filter" at bounding box center [461, 243] width 112 height 15
select select "status"
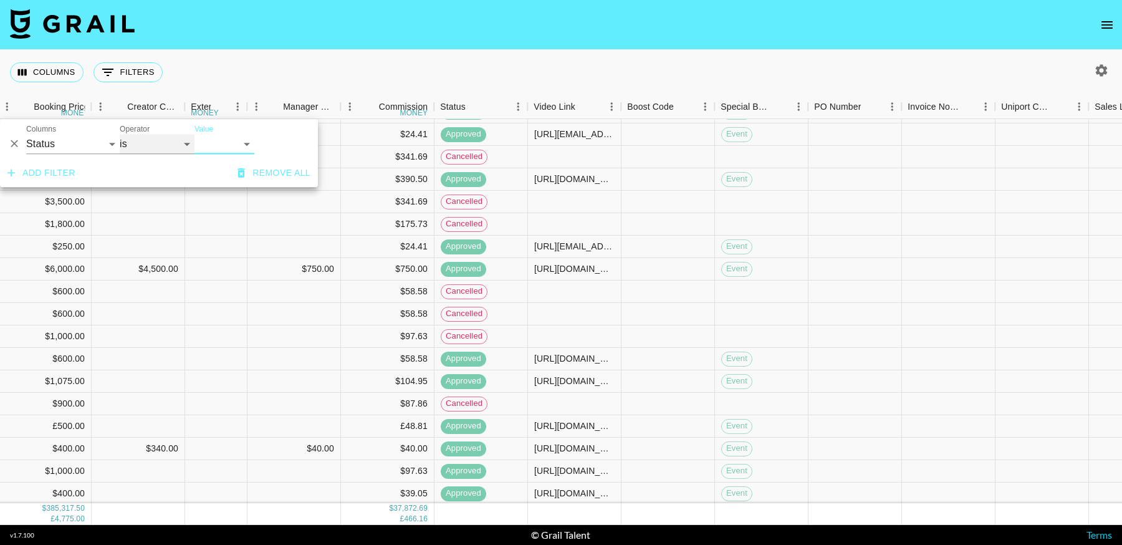
click at [156, 151] on select "is is not is any of is not any of" at bounding box center [157, 144] width 75 height 20
select select "not"
click at [120, 134] on select "is is not is any of is not any of" at bounding box center [157, 144] width 75 height 20
drag, startPoint x: 156, startPoint y: 151, endPoint x: 209, endPoint y: 144, distance: 53.4
click at [203, 145] on select "confirmed declined draft posted approved cancelled badDebt" at bounding box center [224, 144] width 60 height 20
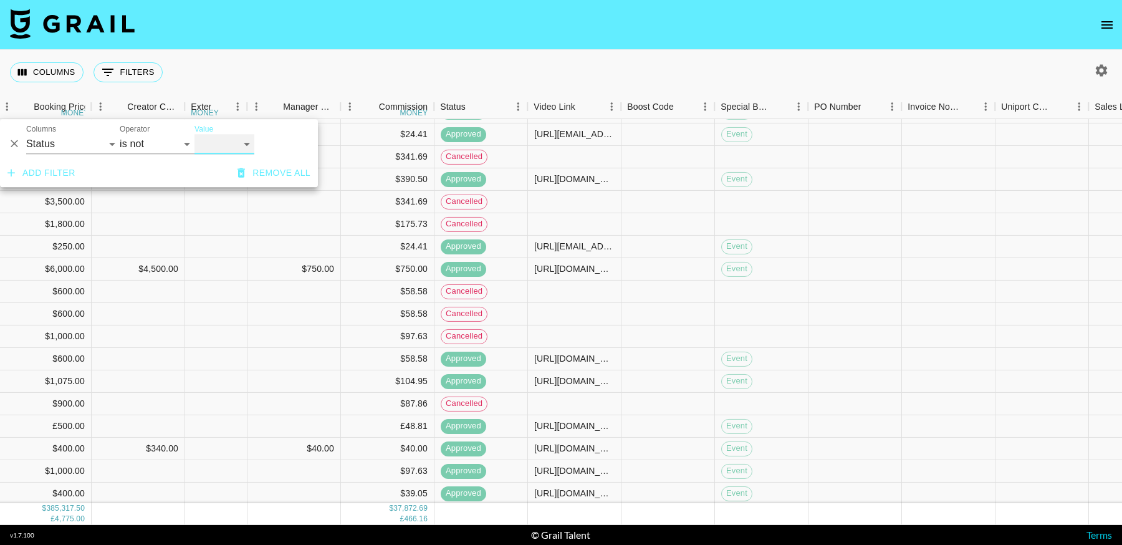
click at [194, 134] on select "confirmed declined draft posted approved cancelled badDebt" at bounding box center [224, 144] width 60 height 20
click at [216, 144] on select "confirmed declined draft posted approved cancelled badDebt" at bounding box center [224, 144] width 60 height 20
select select "cancelled"
click at [194, 134] on select "confirmed declined draft posted approved cancelled badDebt" at bounding box center [224, 144] width 60 height 20
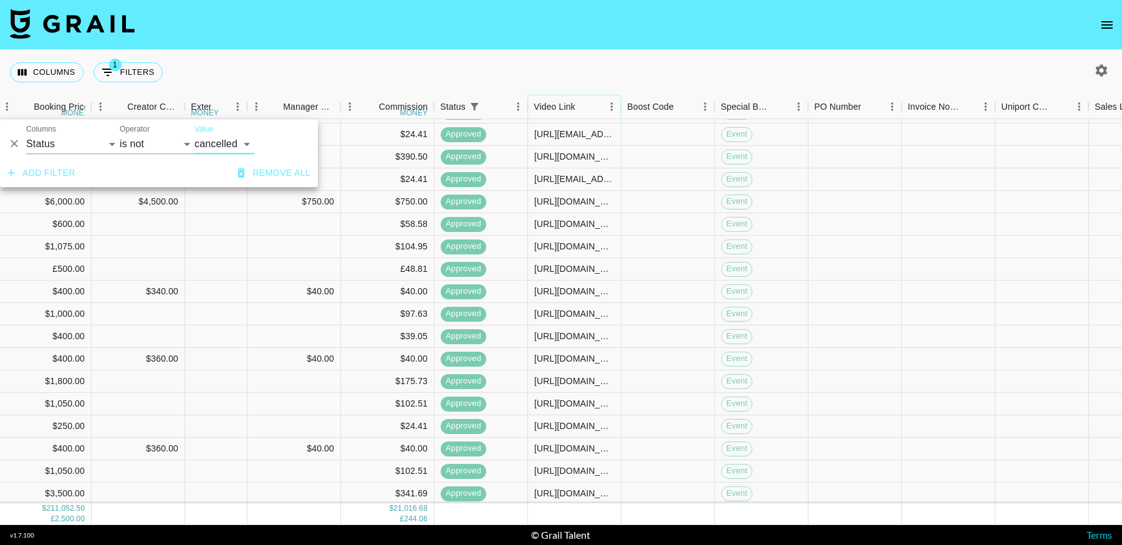
click at [611, 110] on icon "Menu" at bounding box center [612, 106] width 2 height 8
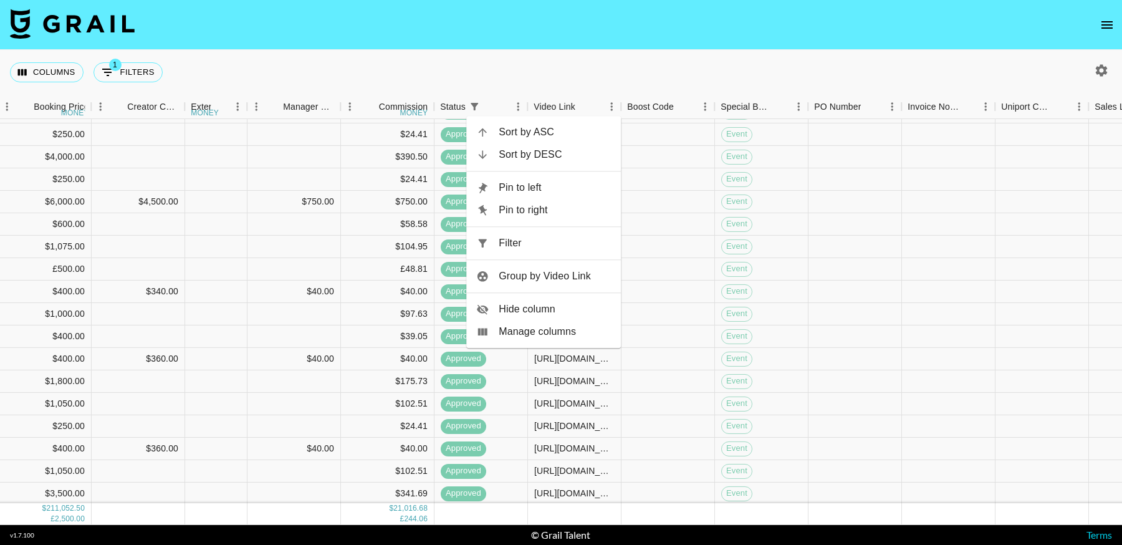
click at [563, 249] on span "Filter" at bounding box center [555, 243] width 112 height 15
select select "status"
select select "not"
select select "cancelled"
select select "videoLink"
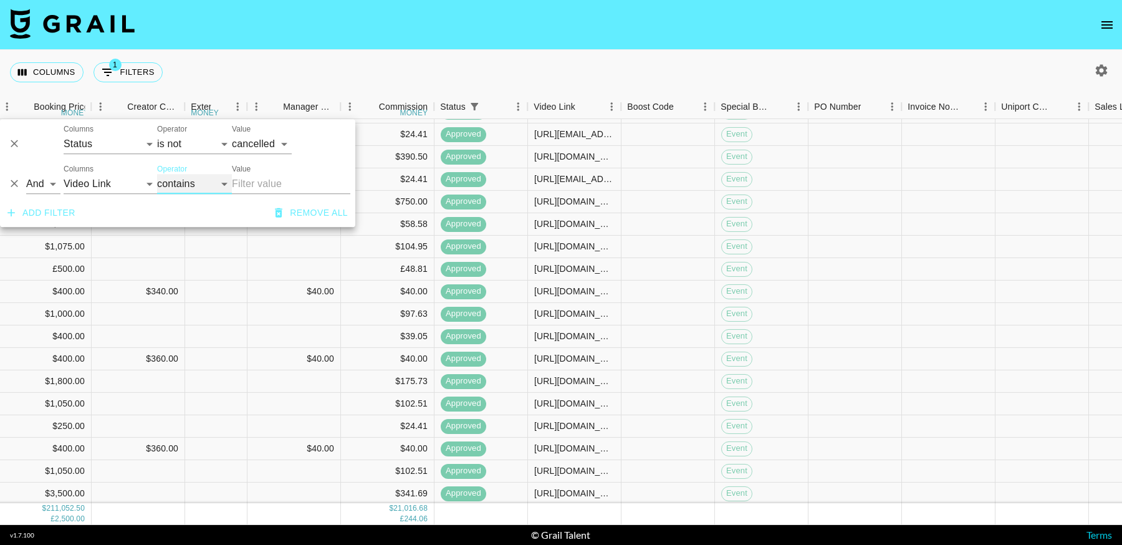
click at [187, 184] on select "contains equals starts with ends with is empty is not empty is any of" at bounding box center [194, 184] width 75 height 20
select select "isEmpty"
click at [157, 174] on select "contains equals starts with ends with is empty is not empty is any of" at bounding box center [194, 184] width 75 height 20
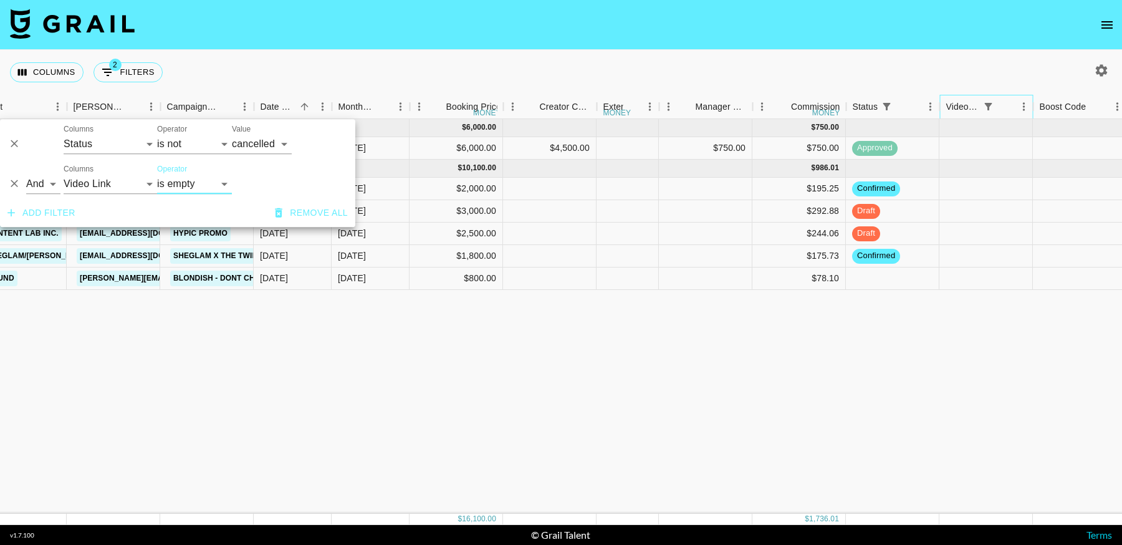
scroll to position [0, 441]
click at [682, 371] on div "[DATE] ( 1 ) $ 6,000.00 $ 750.00 rec05J54JxkcW5mxz k0nani [EMAIL_ADDRESS][DOMAI…" at bounding box center [788, 316] width 2459 height 395
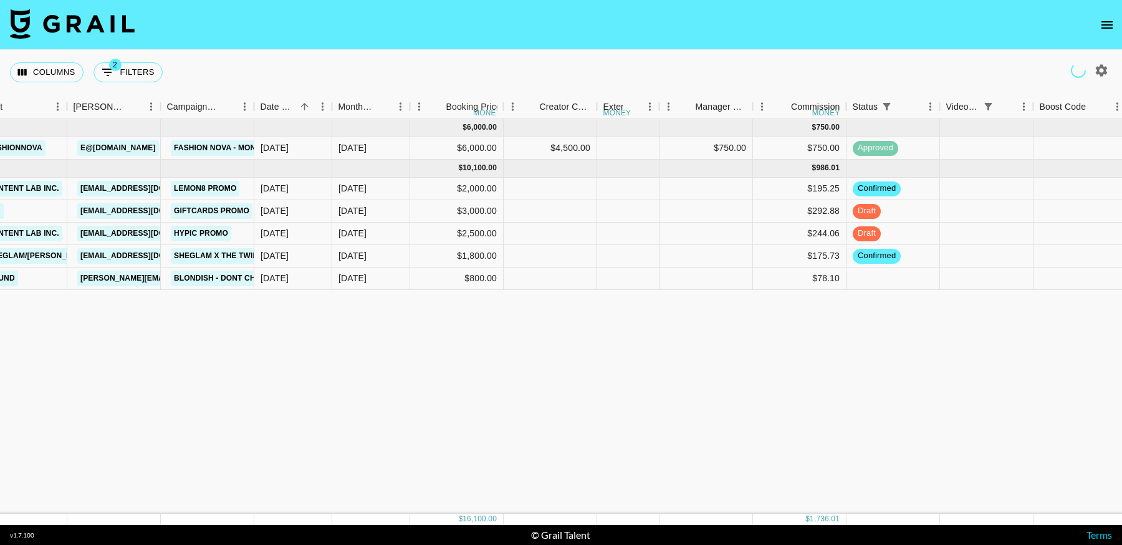
click at [1104, 72] on icon "button" at bounding box center [1102, 70] width 12 height 12
select select "[DATE]"
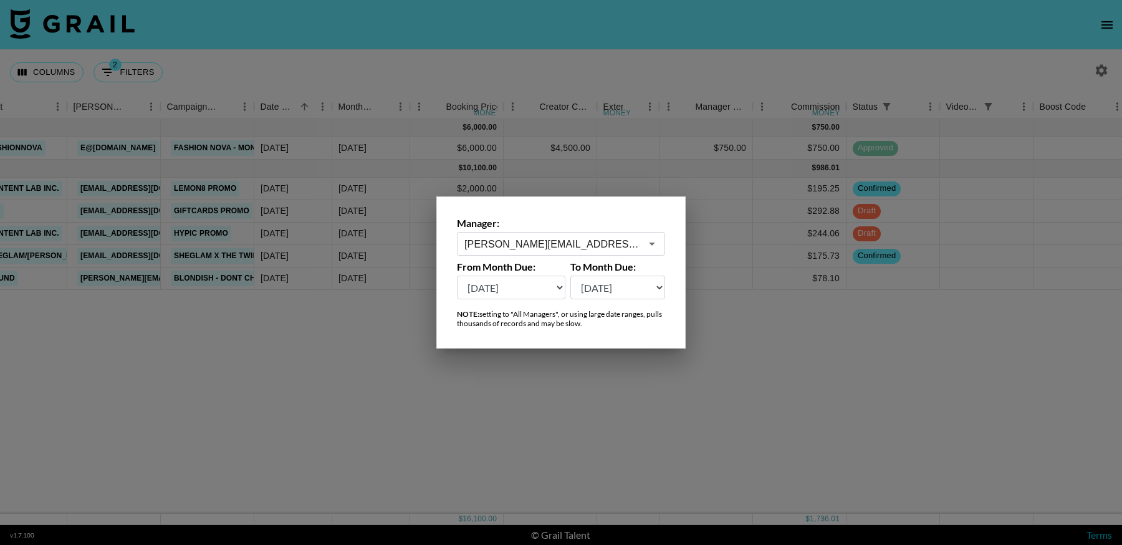
click at [545, 246] on input "[PERSON_NAME][EMAIL_ADDRESS][DOMAIN_NAME]" at bounding box center [552, 244] width 176 height 14
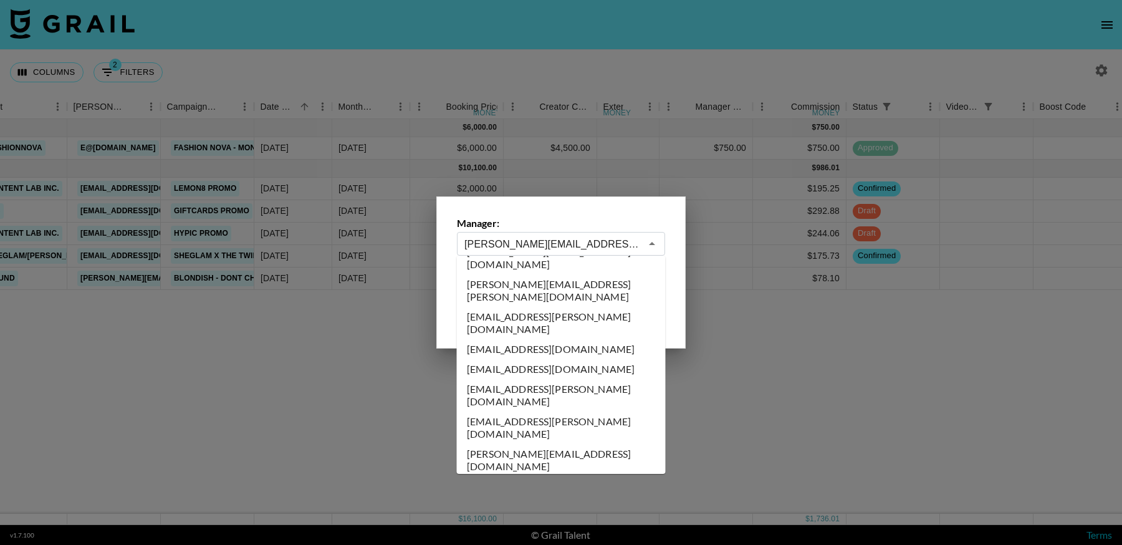
scroll to position [0, 0]
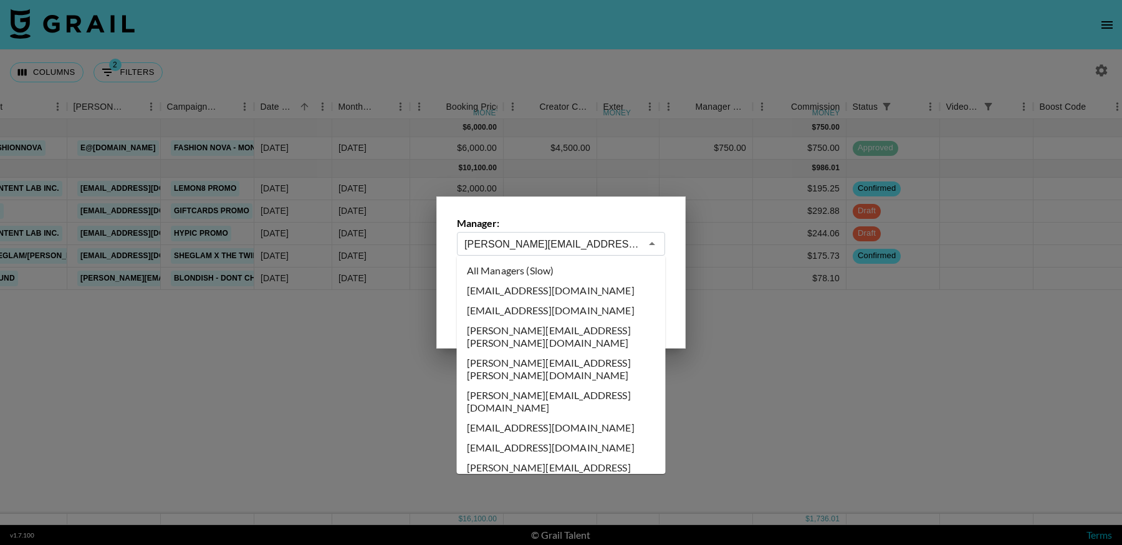
click at [573, 274] on li "All Managers (Slow)" at bounding box center [561, 271] width 209 height 20
type input "All Managers (Slow)"
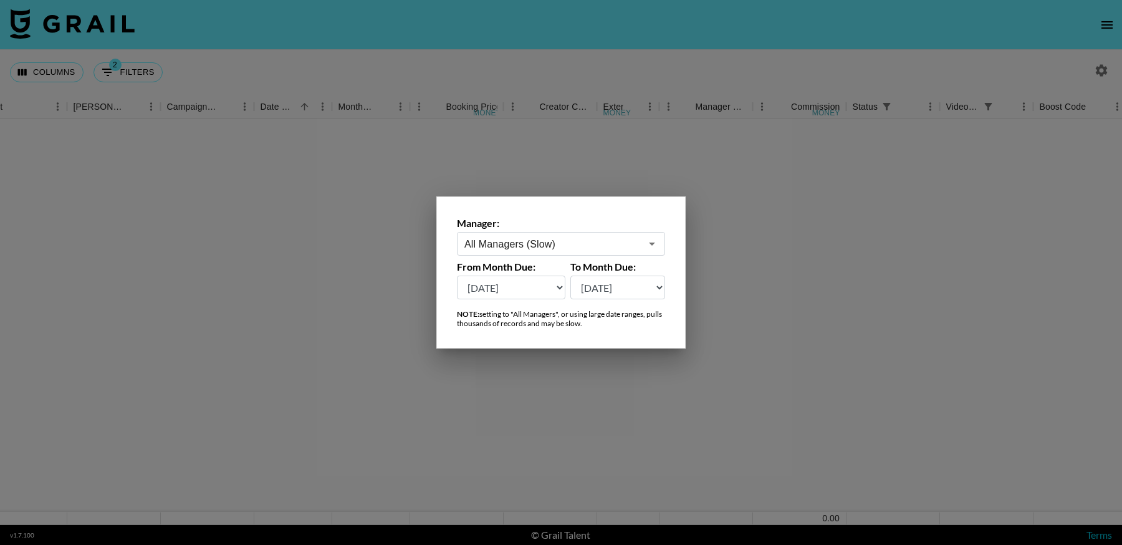
click at [807, 369] on div at bounding box center [561, 272] width 1122 height 545
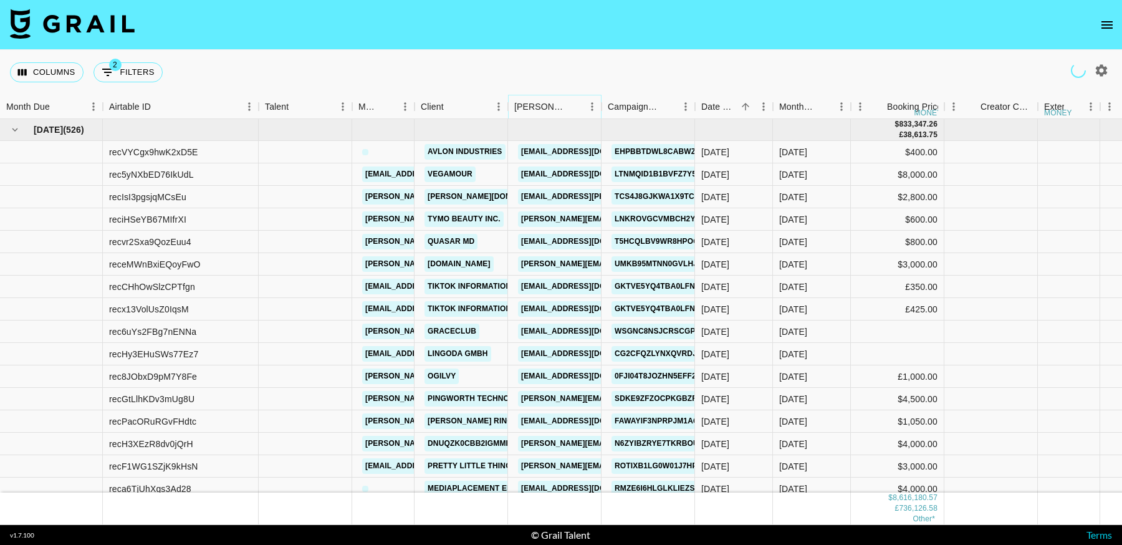
click at [591, 106] on icon "Menu" at bounding box center [592, 106] width 12 height 12
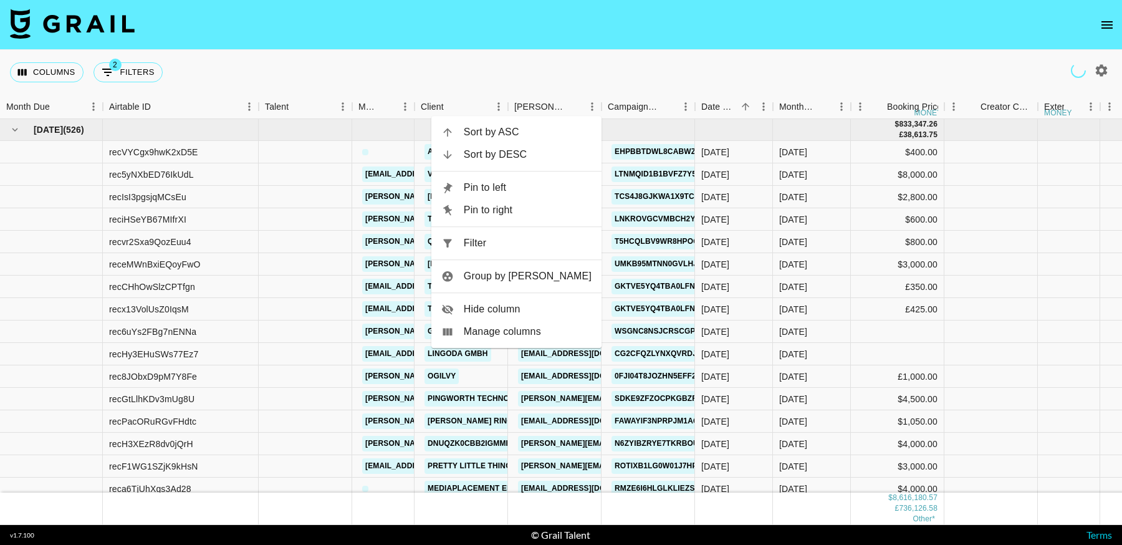
click at [553, 246] on span "Filter" at bounding box center [528, 243] width 128 height 15
select select "status"
select select "not"
select select "cancelled"
select select "videoLink"
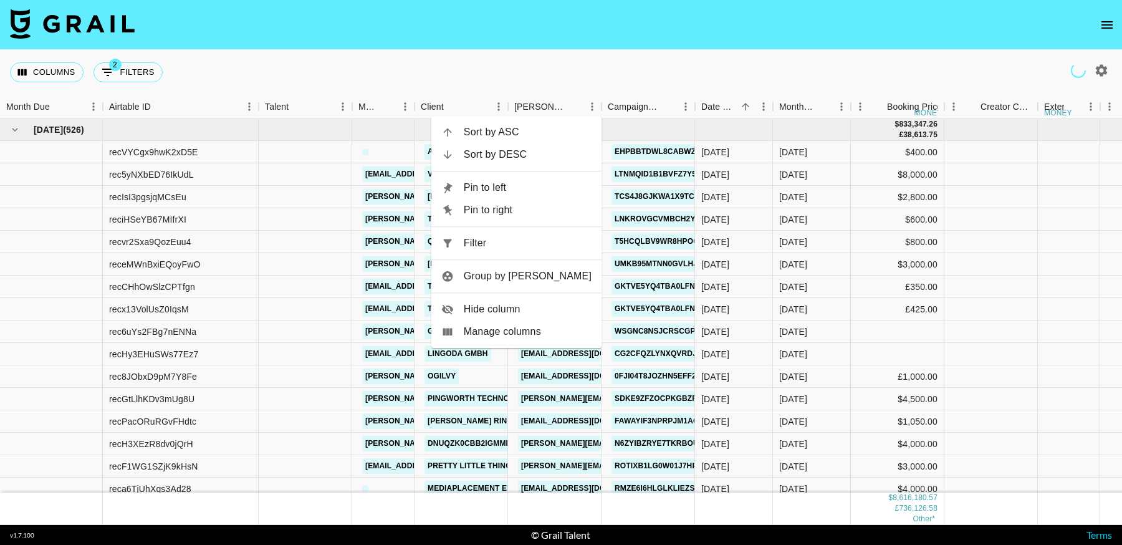
select select "isEmpty"
select select "bookerId"
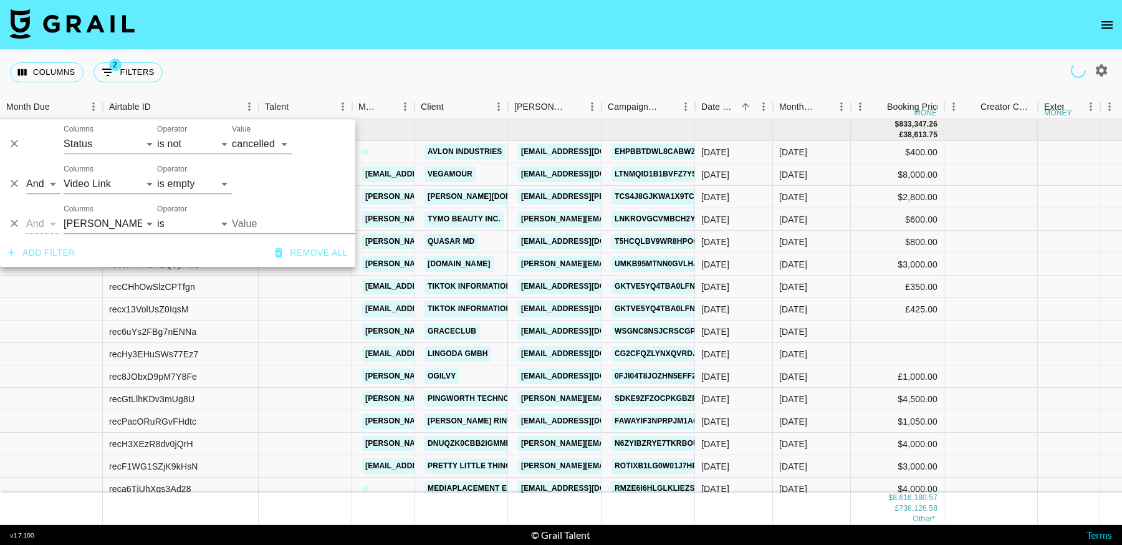
click at [265, 224] on input "Value" at bounding box center [316, 223] width 168 height 19
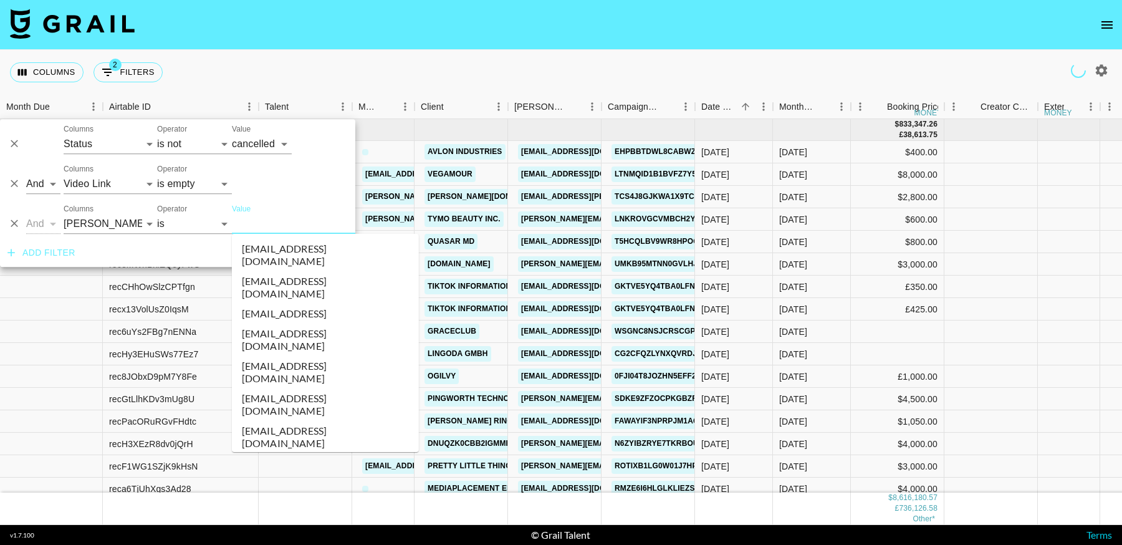
paste input "[EMAIL_ADDRESS][DOMAIN_NAME]"
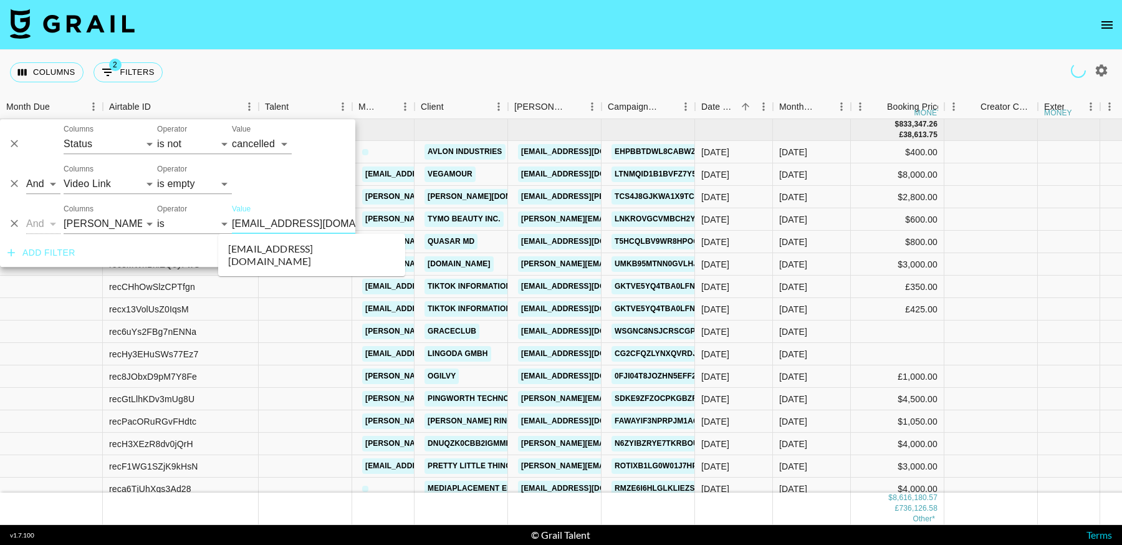
scroll to position [0, 13]
click at [278, 243] on li "[EMAIL_ADDRESS][DOMAIN_NAME]" at bounding box center [311, 255] width 187 height 32
type input "[EMAIL_ADDRESS][DOMAIN_NAME]"
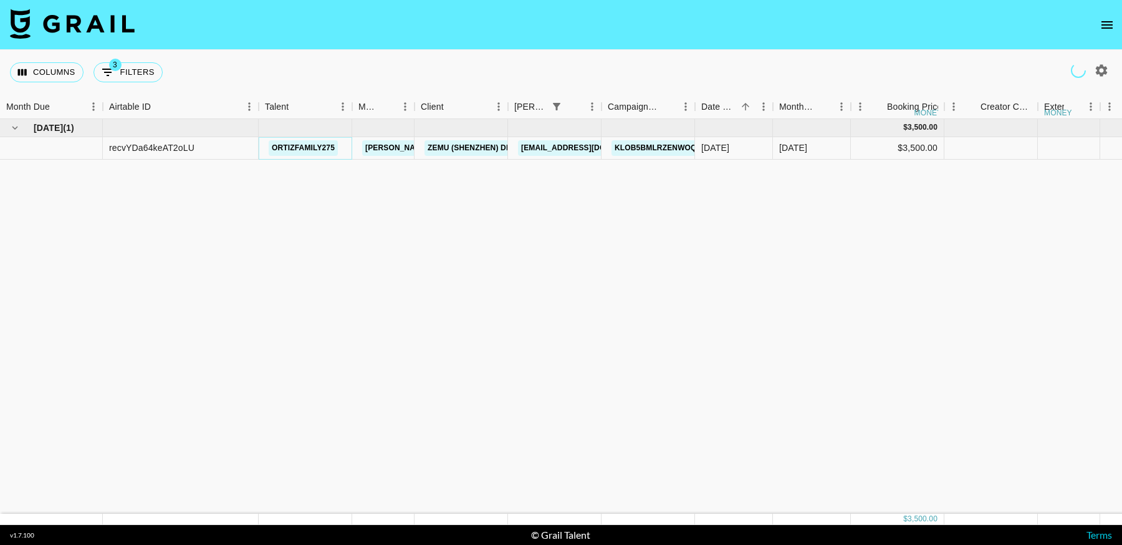
click at [302, 146] on link "ortizfamily275" at bounding box center [303, 148] width 69 height 16
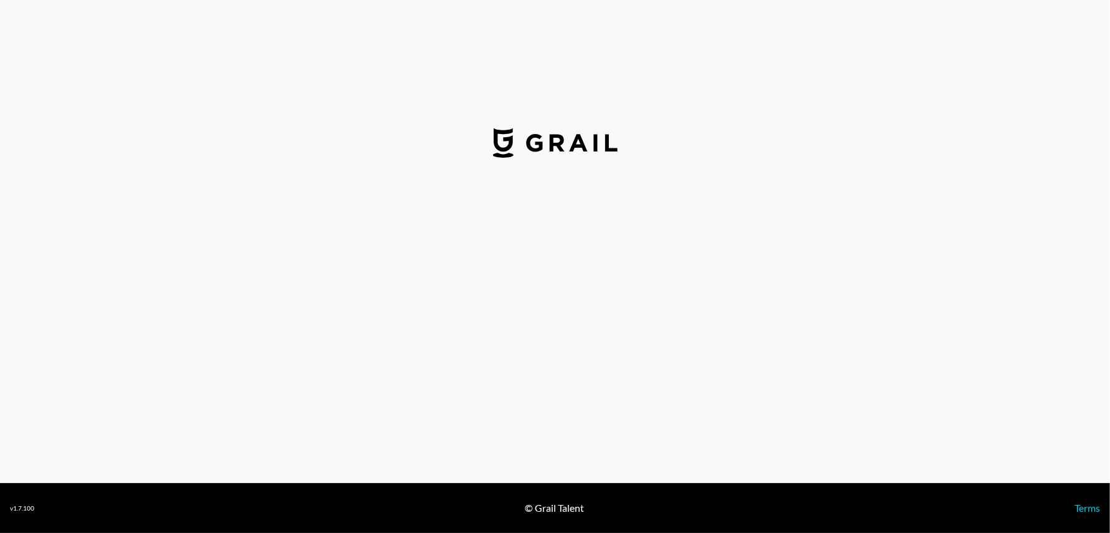
select select "USD"
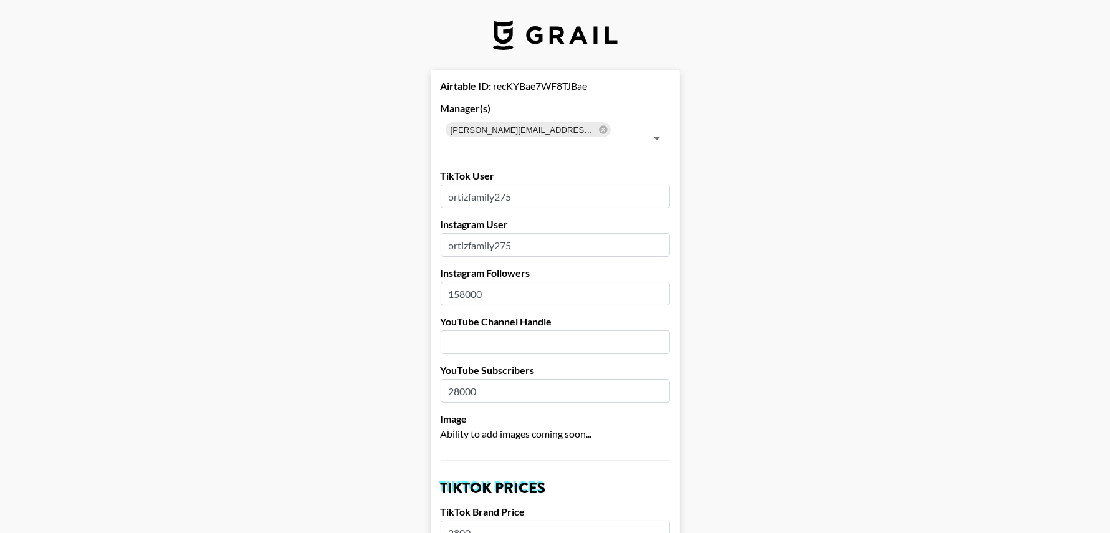
drag, startPoint x: 476, startPoint y: 176, endPoint x: 391, endPoint y: 176, distance: 85.4
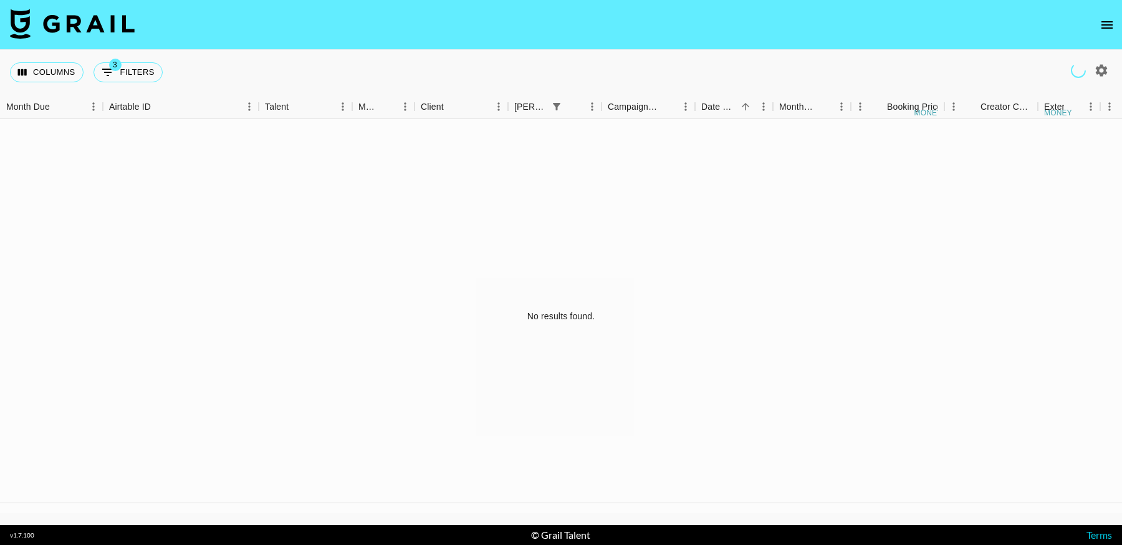
click at [1112, 23] on icon "open drawer" at bounding box center [1106, 24] width 15 height 15
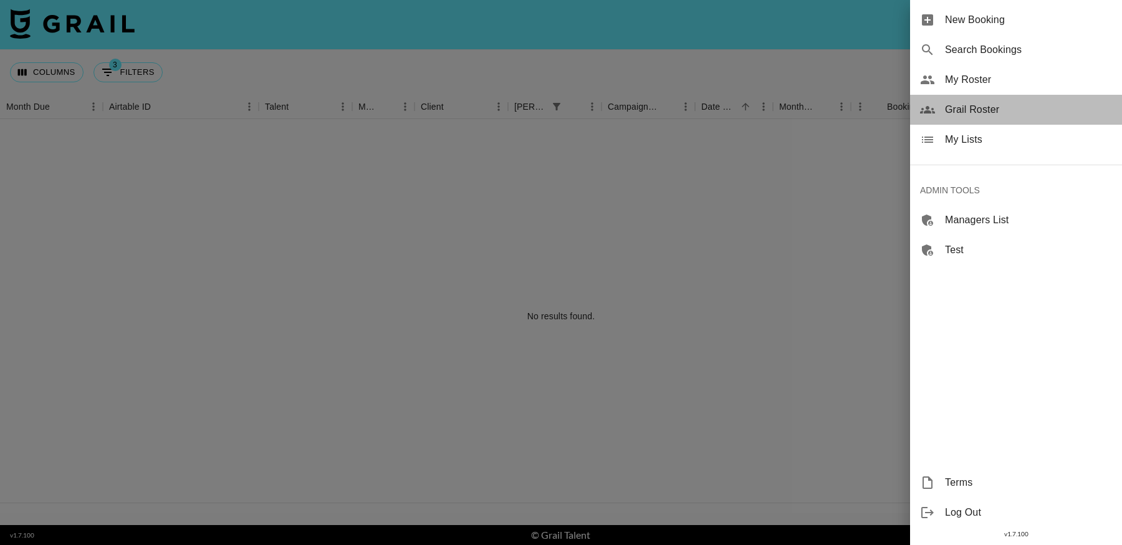
click at [982, 106] on span "Grail Roster" at bounding box center [1028, 109] width 167 height 15
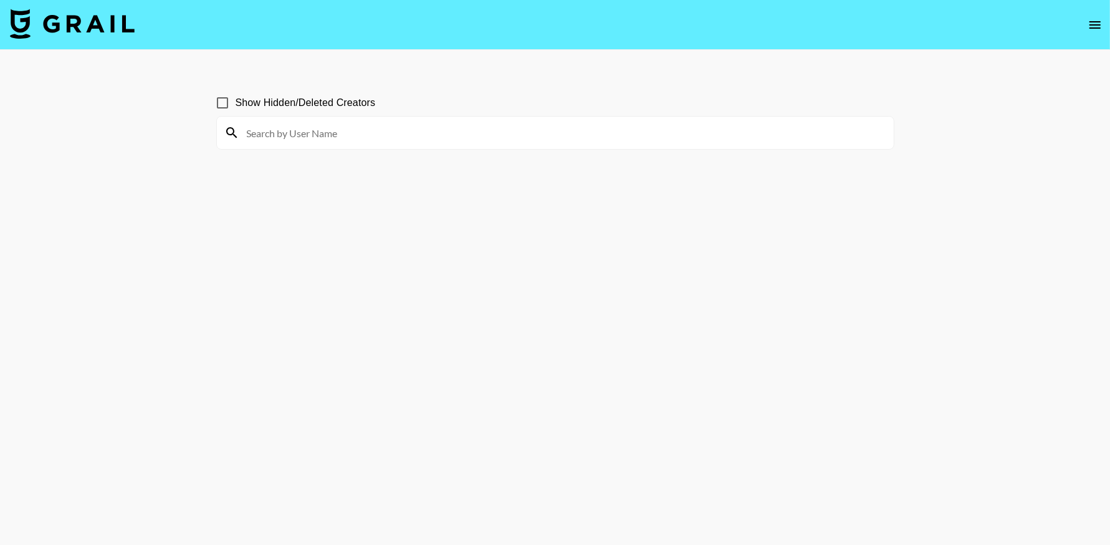
click at [409, 133] on input at bounding box center [562, 133] width 647 height 20
type input "layz"
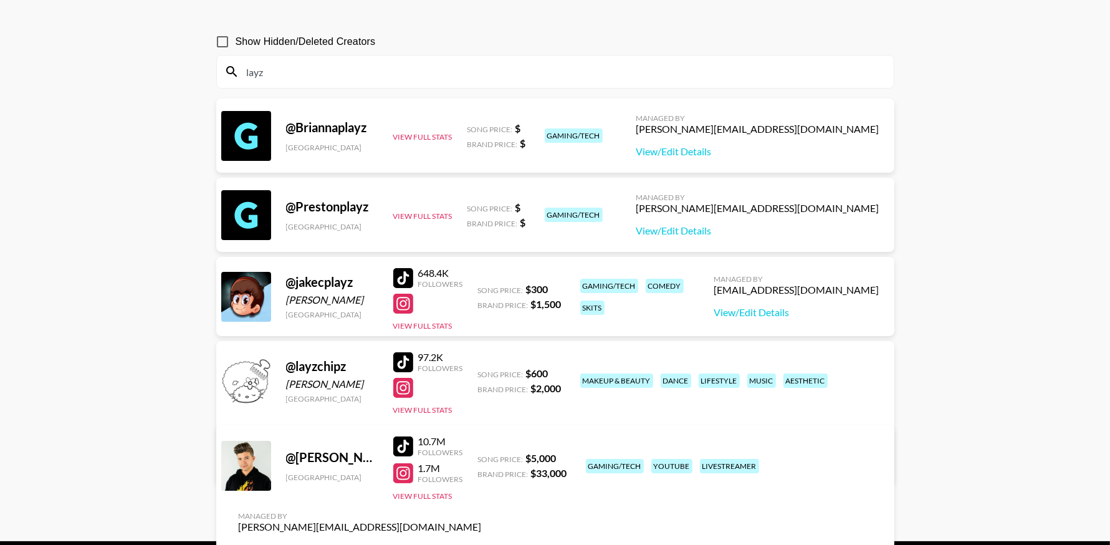
scroll to position [82, 0]
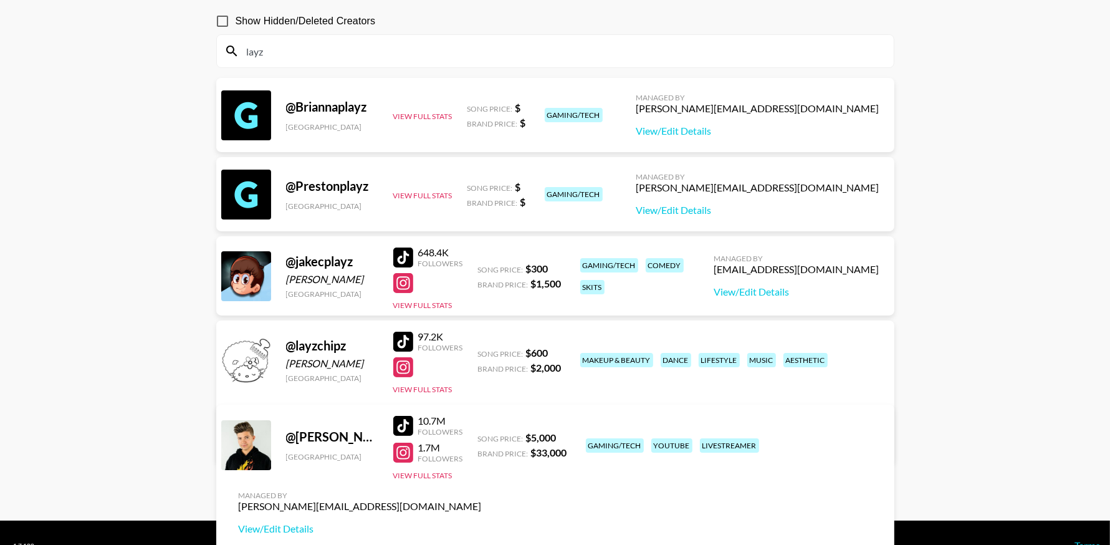
click at [401, 368] on div at bounding box center [403, 367] width 20 height 20
click at [405, 344] on div at bounding box center [403, 342] width 20 height 20
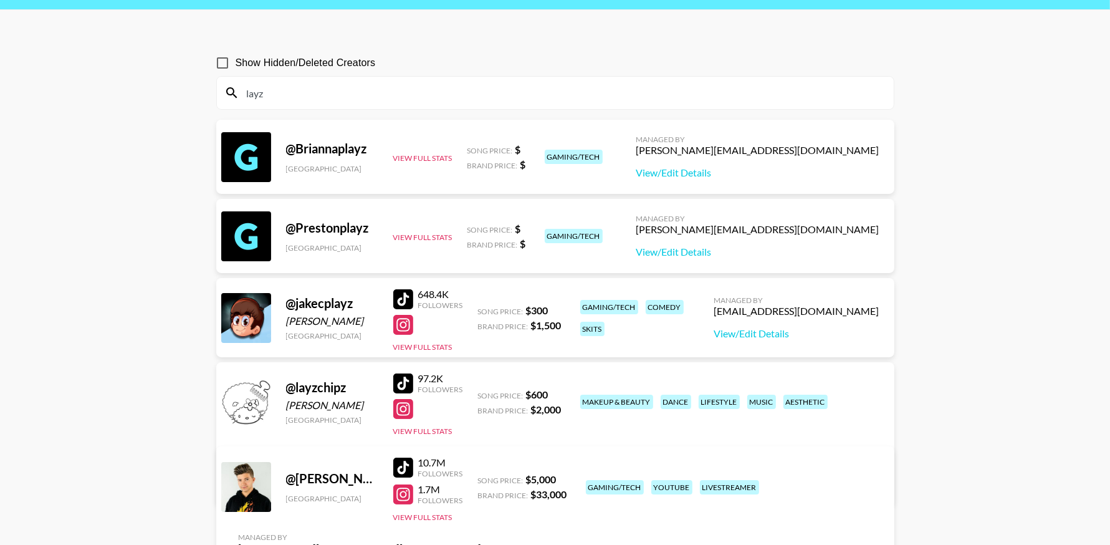
scroll to position [0, 0]
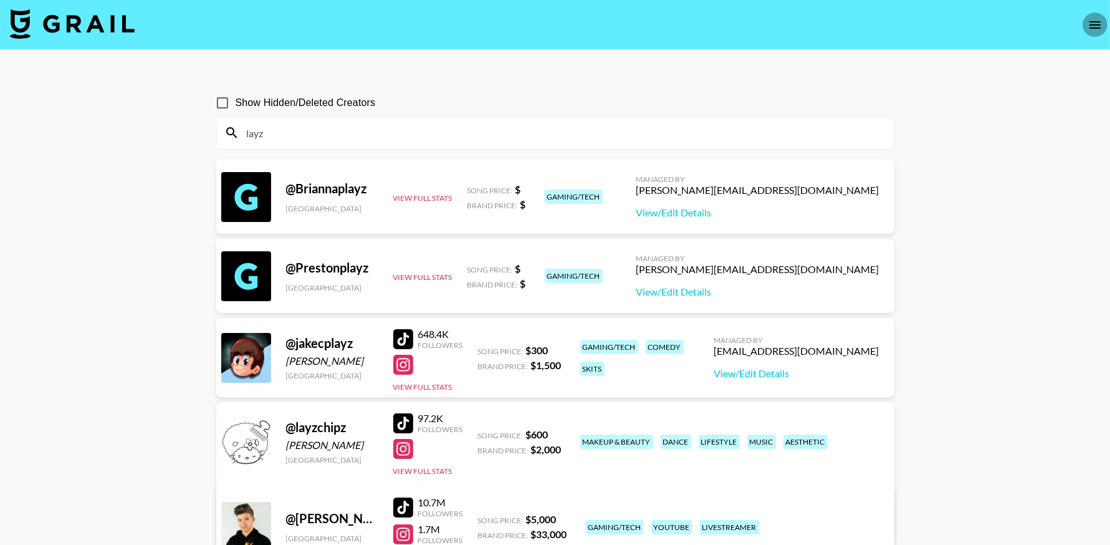
click at [1096, 22] on icon "open drawer" at bounding box center [1095, 24] width 15 height 15
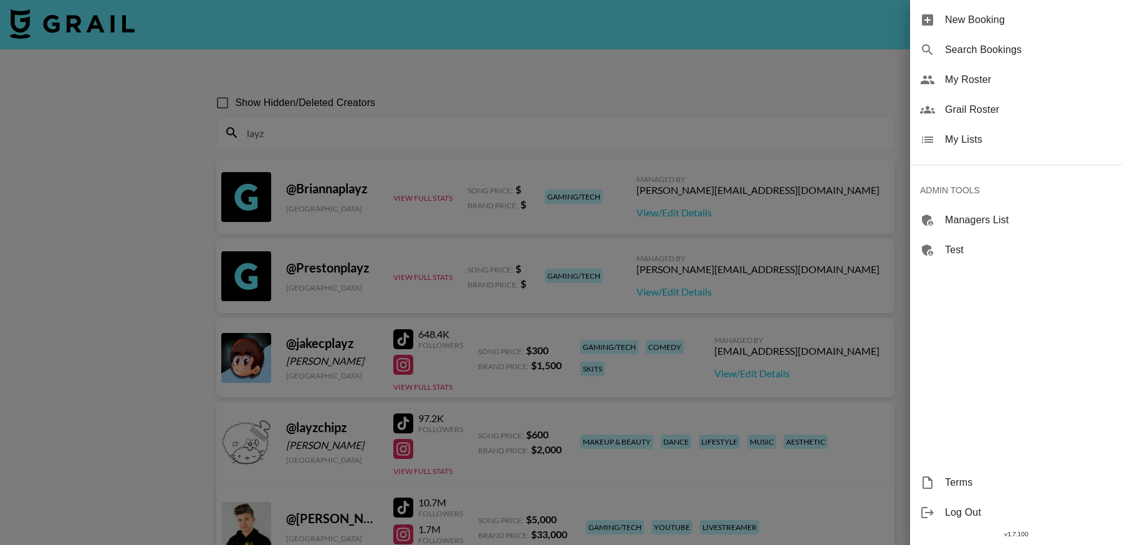
click at [955, 137] on span "My Lists" at bounding box center [1028, 139] width 167 height 15
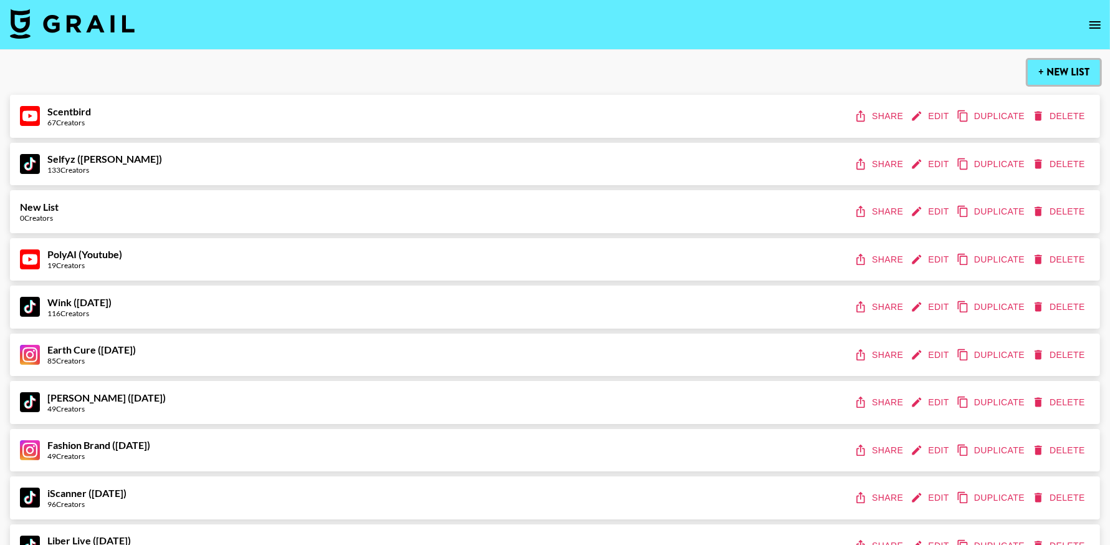
click at [1061, 74] on button "+ New List" at bounding box center [1064, 72] width 72 height 25
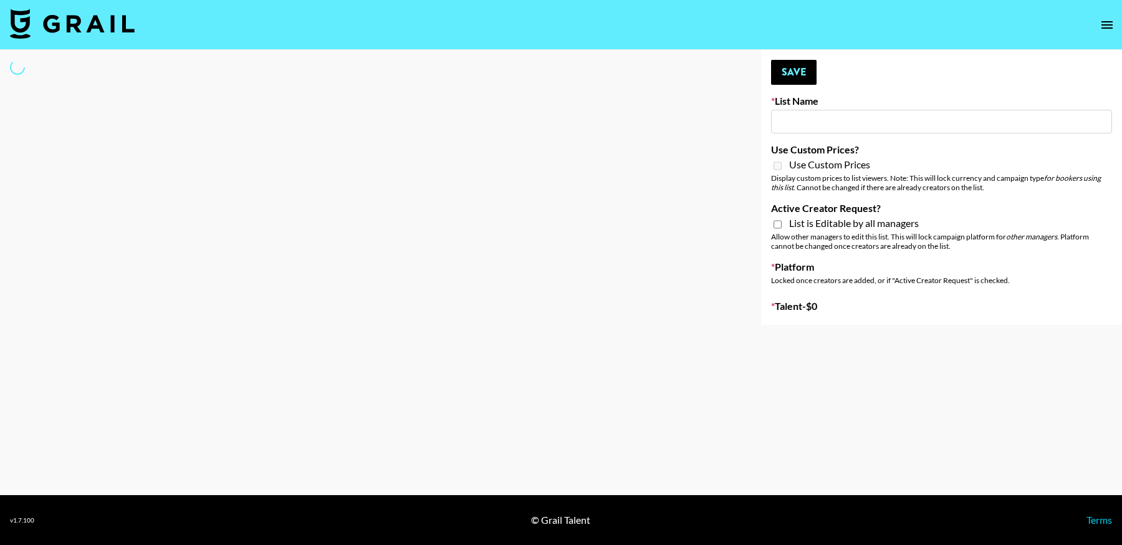
type input "New List"
select select "Song"
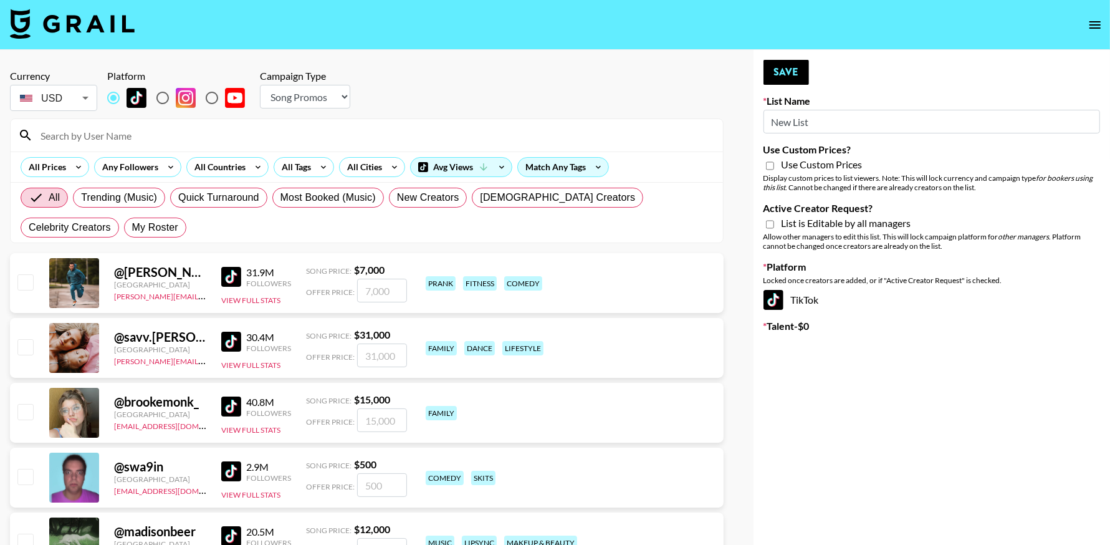
click at [819, 118] on input "New List" at bounding box center [931, 122] width 337 height 24
click at [819, 117] on input "New List" at bounding box center [931, 122] width 337 height 24
type input "Wavytalk (15th Sept)"
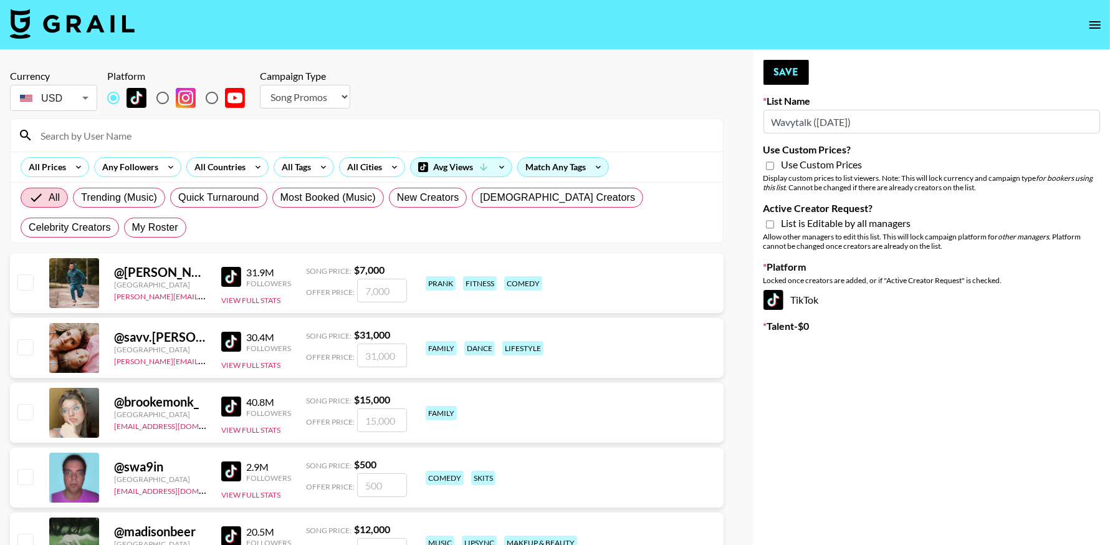
click at [317, 99] on select "Choose Type... Song Promos Brand Promos" at bounding box center [305, 97] width 90 height 24
select select "Brand"
click at [260, 85] on select "Choose Type... Song Promos Brand Promos" at bounding box center [305, 97] width 90 height 24
click at [772, 166] on input "Use Custom Prices?" at bounding box center [770, 165] width 8 height 11
checkbox input "true"
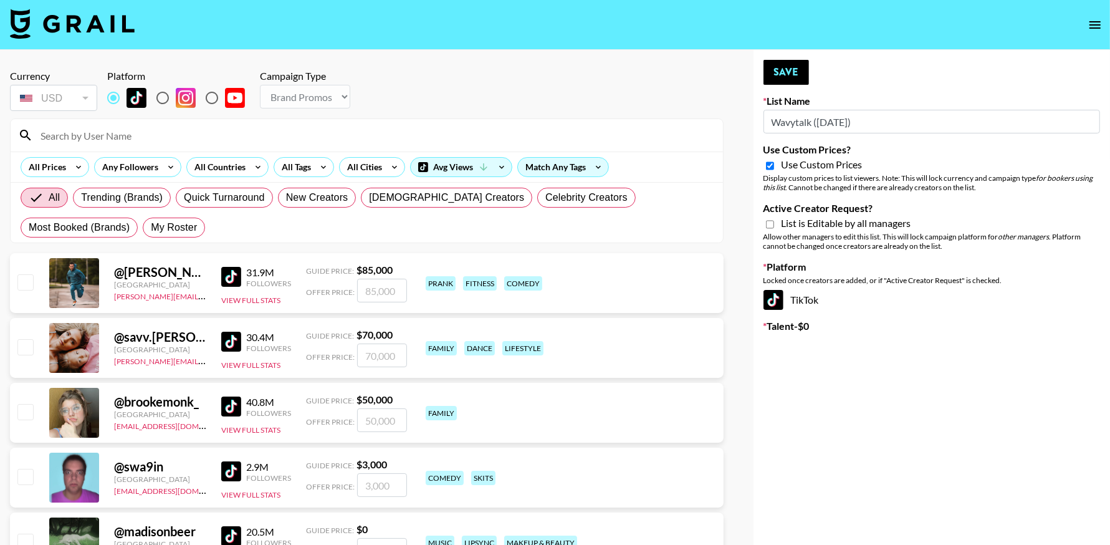
click at [767, 221] on input "Active Creator Request?" at bounding box center [770, 224] width 8 height 11
checkbox input "true"
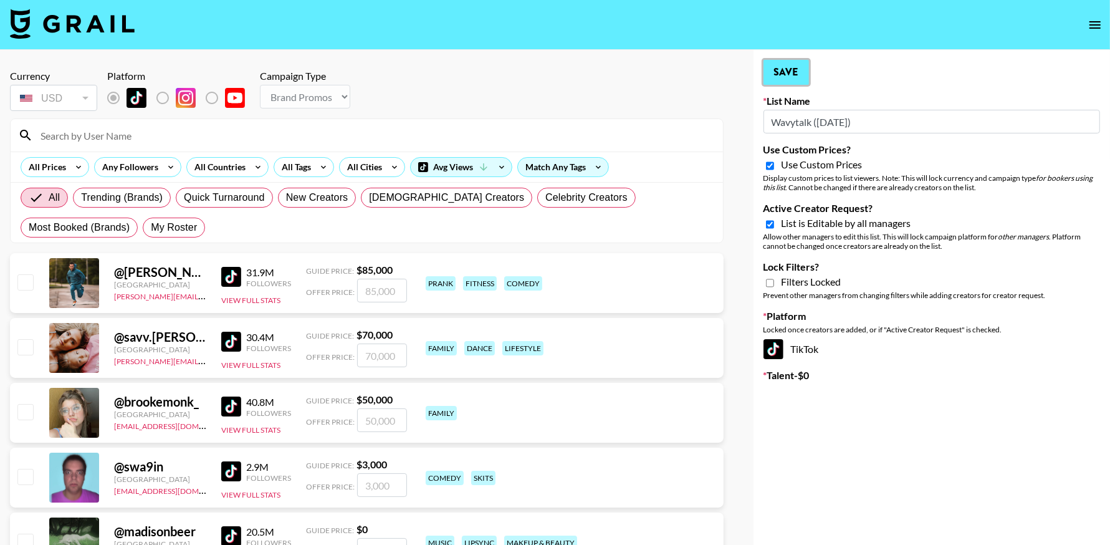
drag, startPoint x: 783, startPoint y: 65, endPoint x: 771, endPoint y: 172, distance: 107.9
click at [783, 66] on button "Save" at bounding box center [785, 72] width 45 height 25
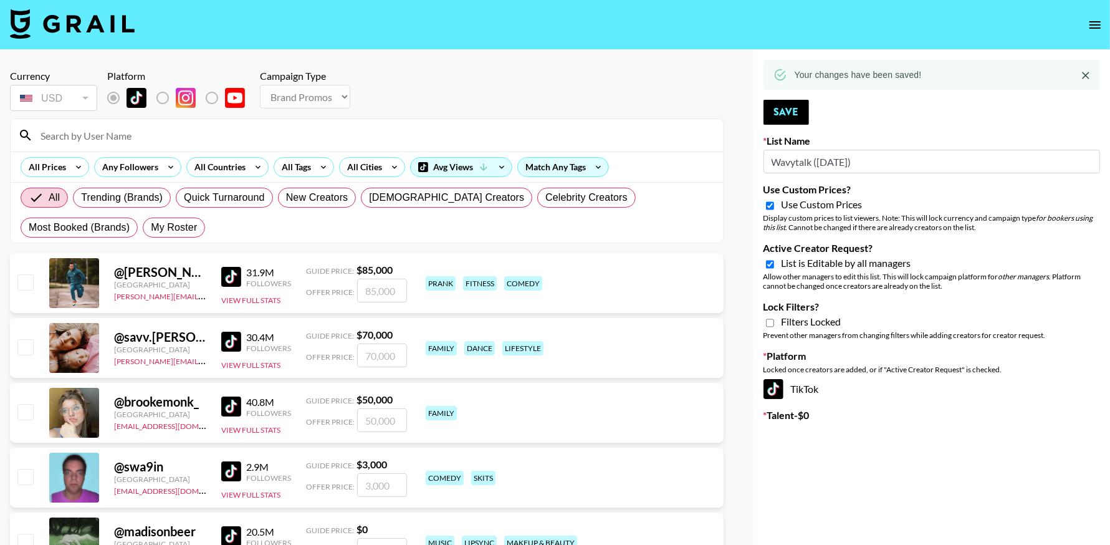
click at [1084, 75] on icon "Close" at bounding box center [1085, 75] width 12 height 12
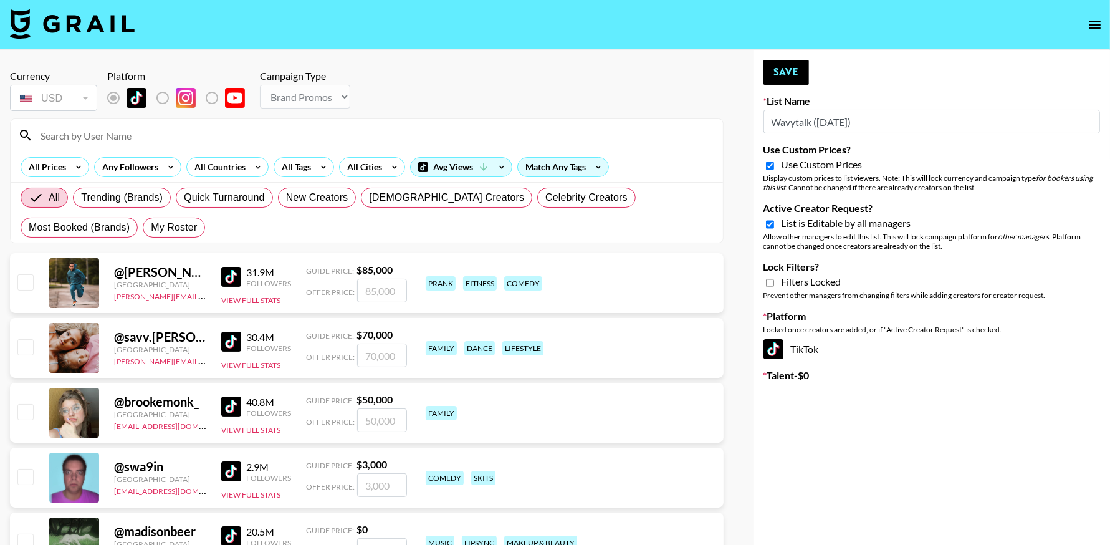
click at [772, 165] on input "Use Custom Prices?" at bounding box center [770, 165] width 8 height 11
checkbox input "false"
click at [769, 226] on input "Active Creator Request?" at bounding box center [770, 224] width 8 height 11
checkbox input "false"
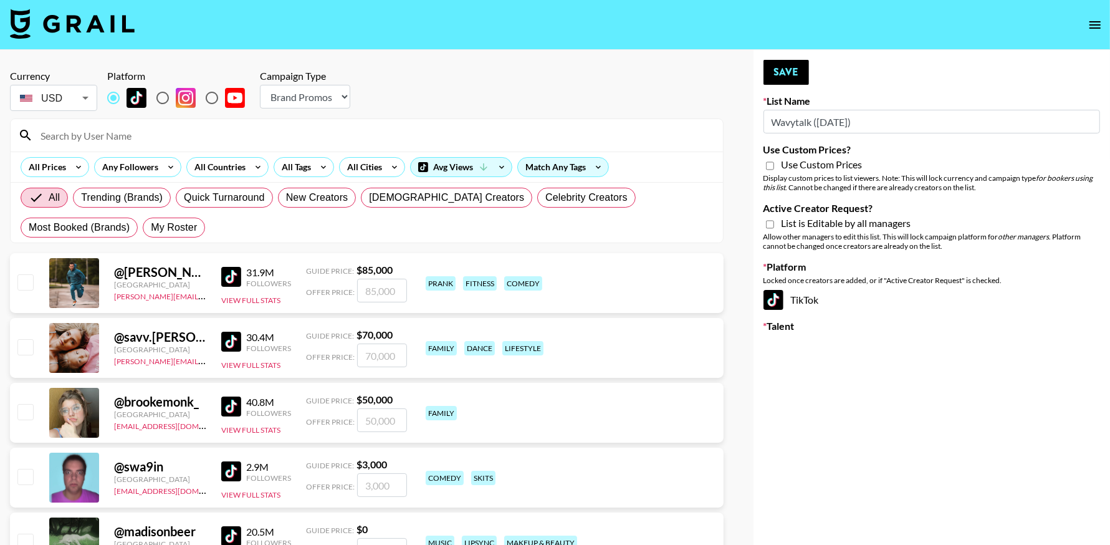
click at [165, 92] on input "radio" at bounding box center [163, 98] width 26 height 26
radio input "true"
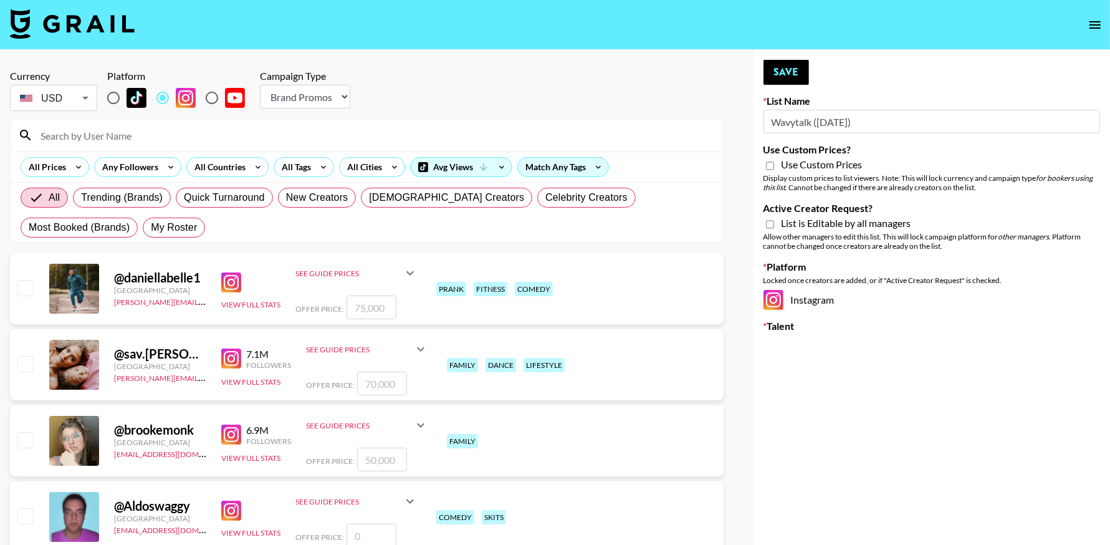
click at [774, 165] on div "Use Custom Prices" at bounding box center [931, 165] width 337 height 15
drag, startPoint x: 769, startPoint y: 168, endPoint x: 768, endPoint y: 206, distance: 38.0
click at [768, 168] on input "Use Custom Prices?" at bounding box center [770, 165] width 8 height 11
checkbox input "true"
click at [768, 227] on input "Active Creator Request?" at bounding box center [770, 224] width 8 height 11
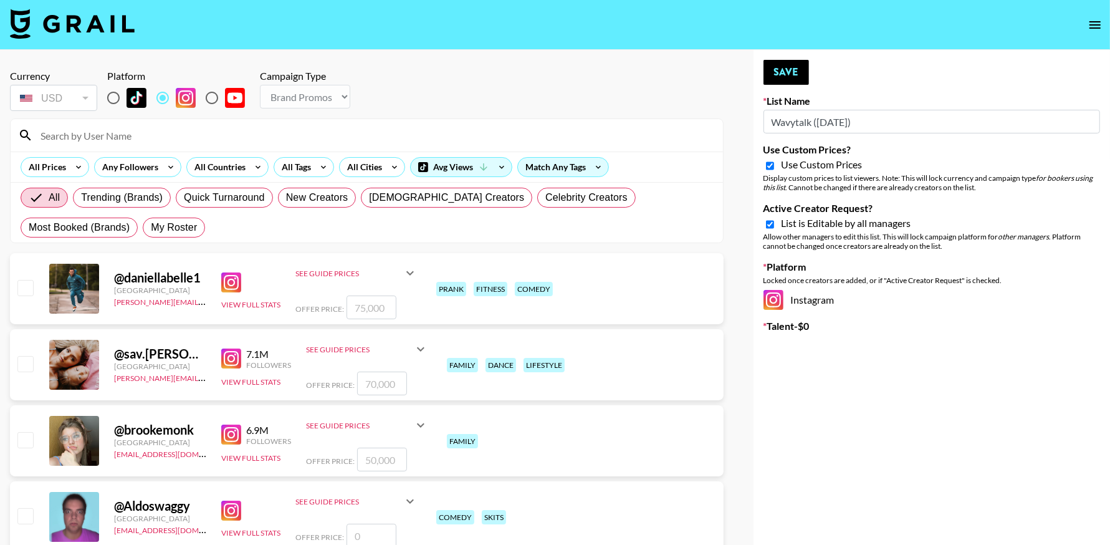
checkbox input "true"
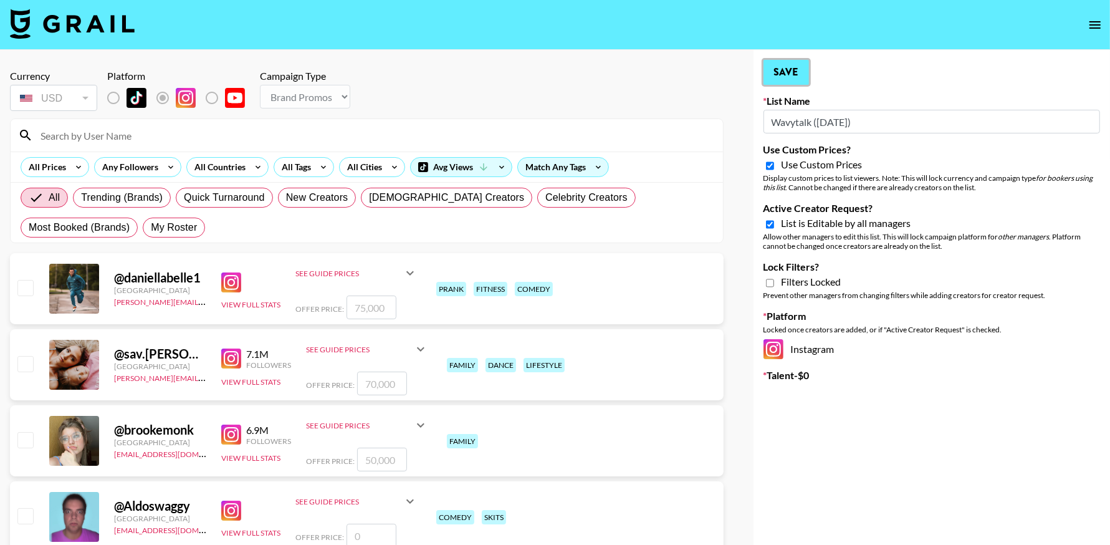
click at [777, 74] on button "Save" at bounding box center [785, 72] width 45 height 25
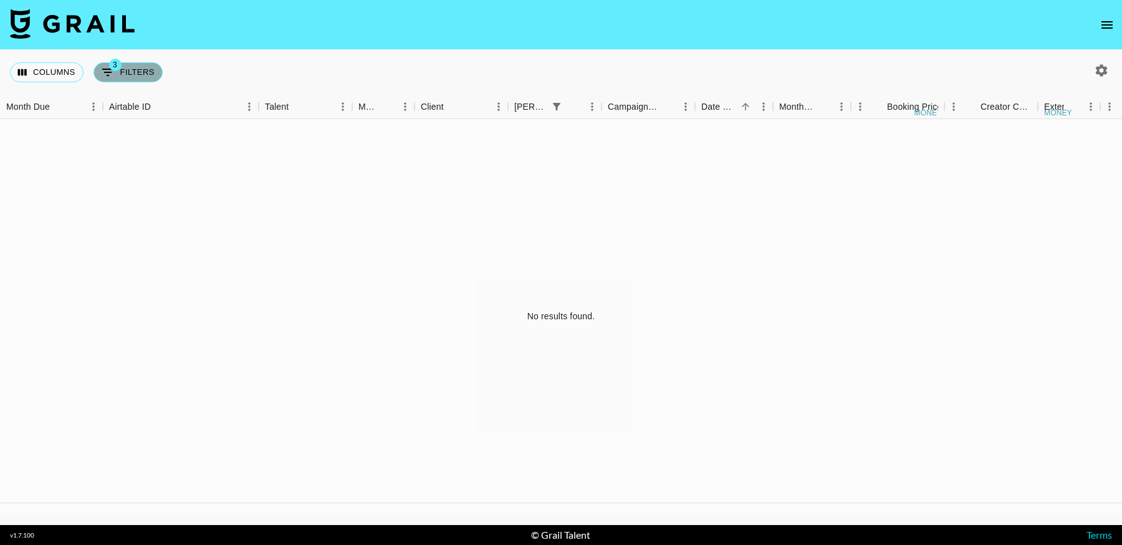
click at [130, 75] on button "3 Filters" at bounding box center [127, 72] width 69 height 20
select select "status"
select select "not"
select select "cancelled"
select select "videoLink"
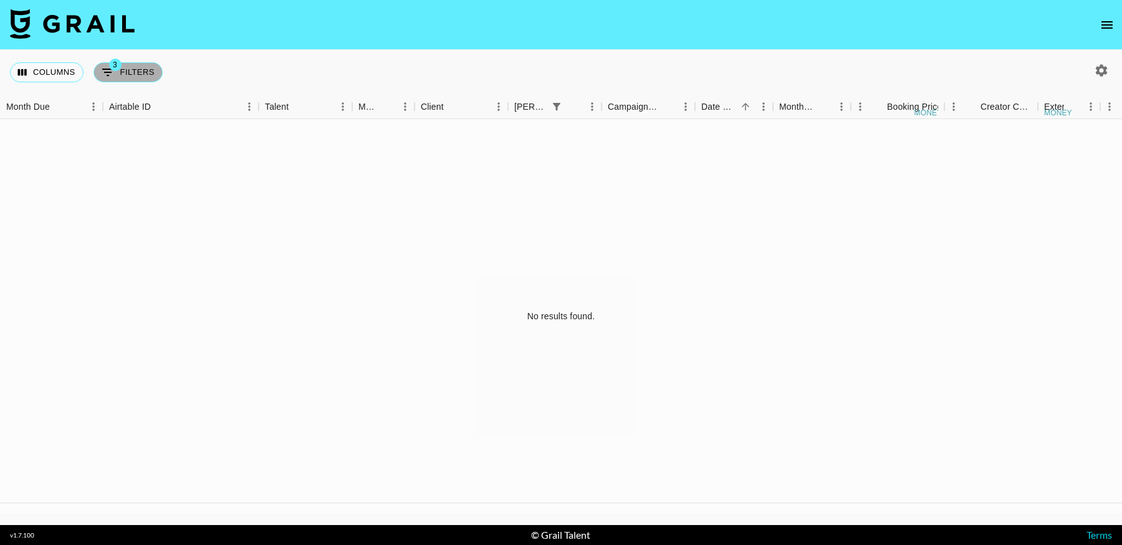
select select "isEmpty"
select select "bookerId"
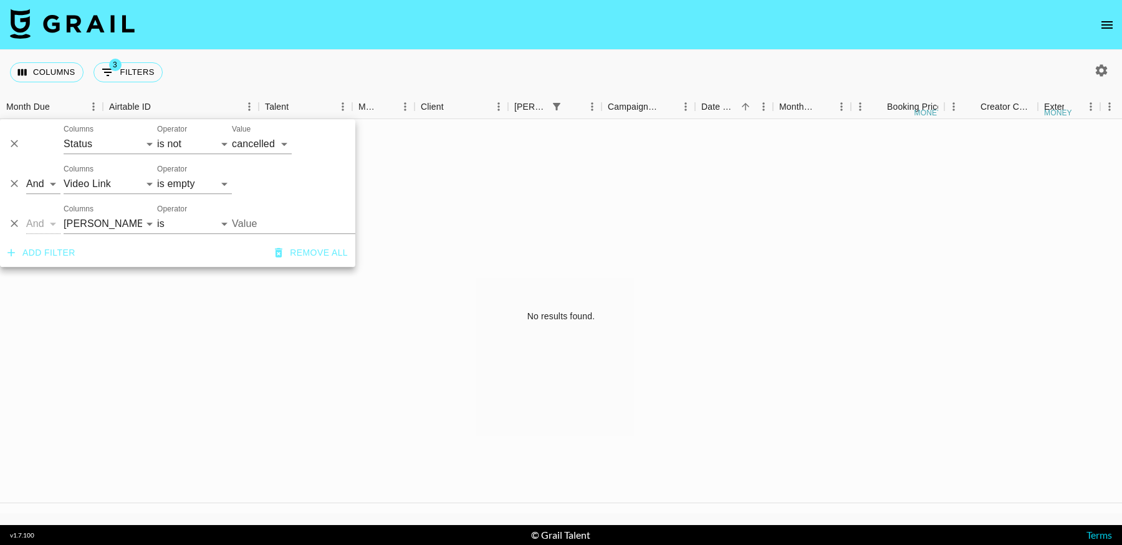
drag, startPoint x: 16, startPoint y: 224, endPoint x: 16, endPoint y: 192, distance: 32.4
click at [16, 224] on icon "Delete" at bounding box center [14, 223] width 7 height 7
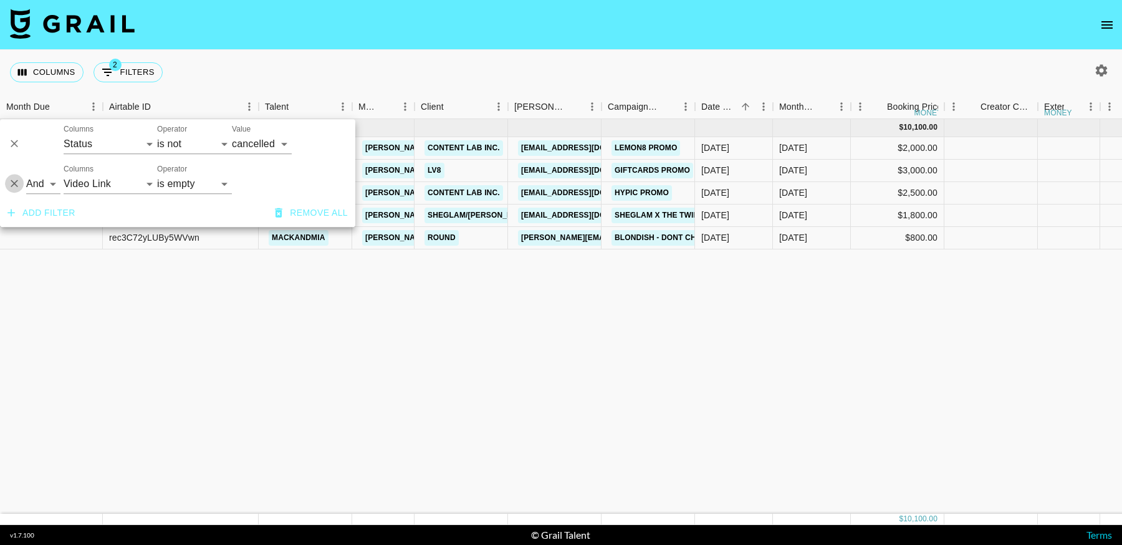
click at [17, 183] on icon "Delete" at bounding box center [14, 184] width 12 height 12
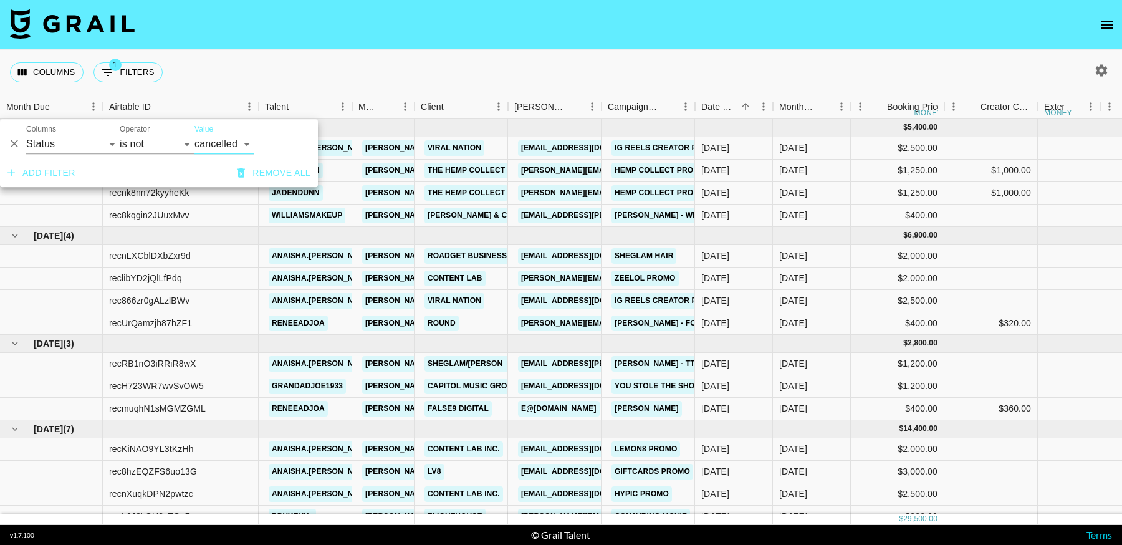
click at [16, 141] on icon "Delete" at bounding box center [14, 143] width 7 height 7
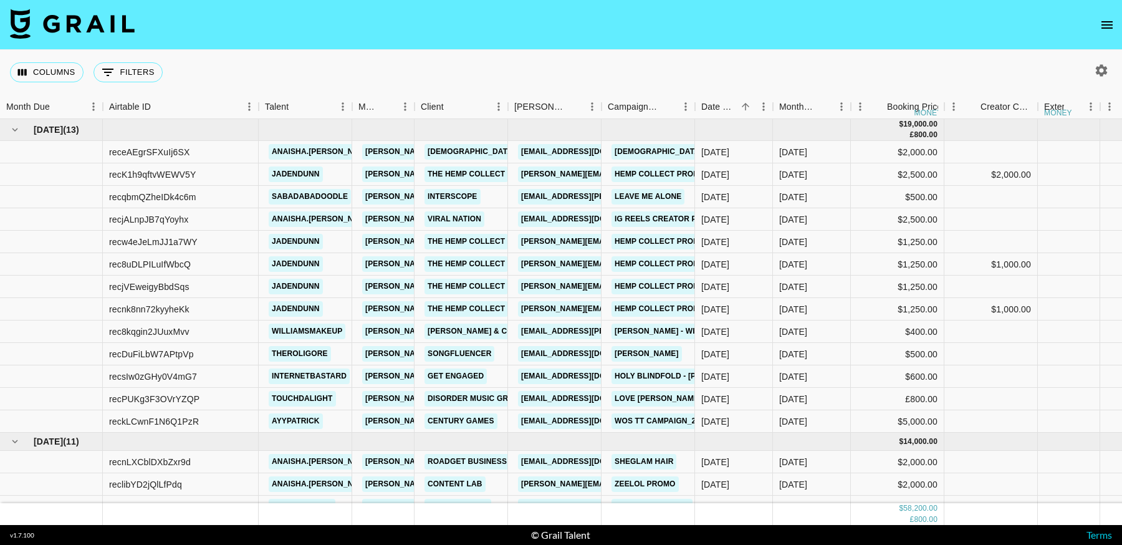
click at [1101, 70] on icon "button" at bounding box center [1101, 70] width 15 height 15
select select "Jun '25"
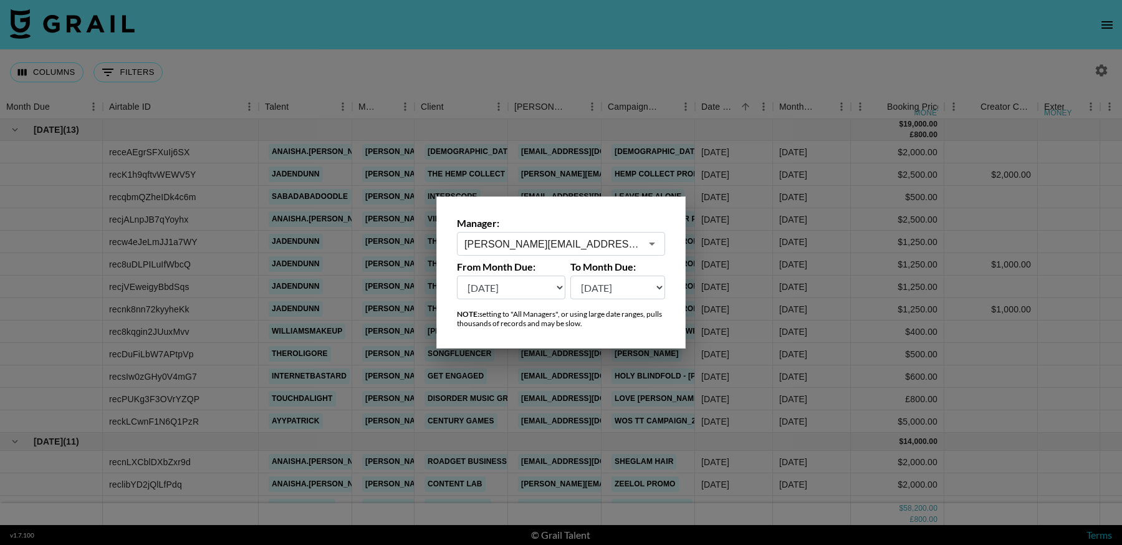
click at [533, 234] on div "hugo@grail-talent.com ​" at bounding box center [561, 244] width 208 height 24
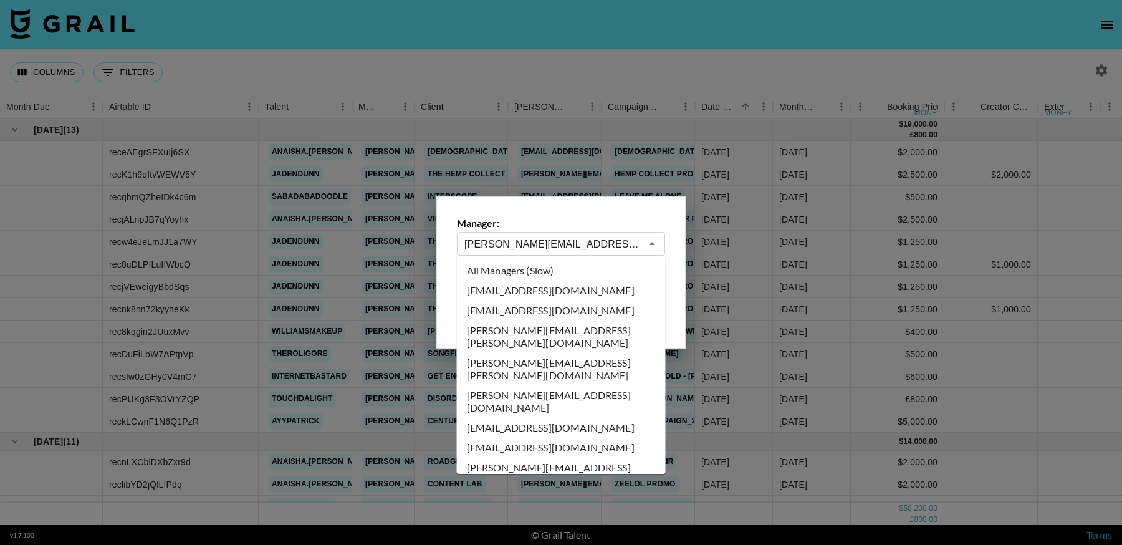
scroll to position [3155, 0]
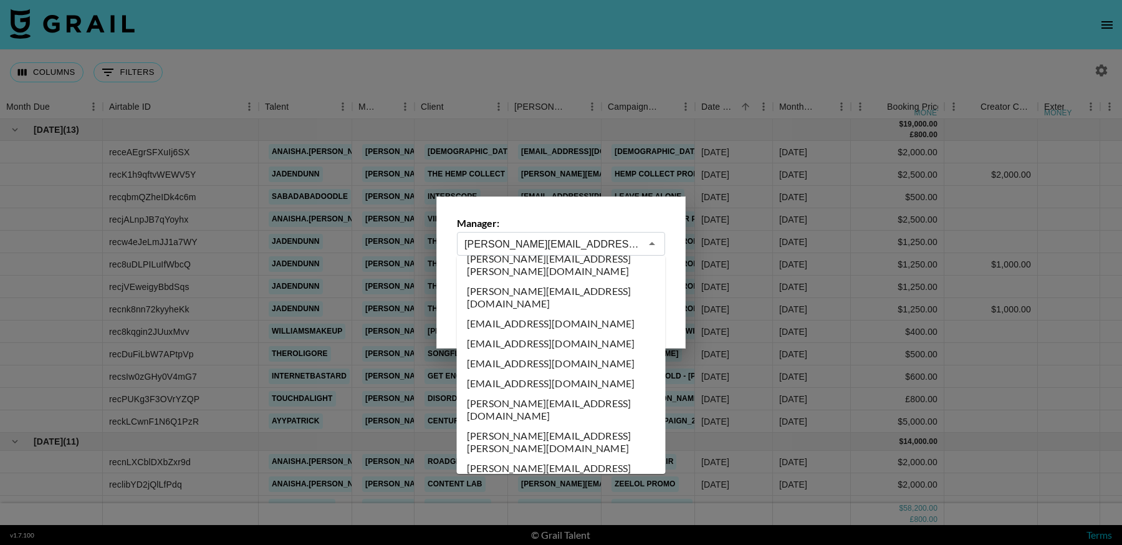
click at [739, 50] on div at bounding box center [561, 272] width 1122 height 545
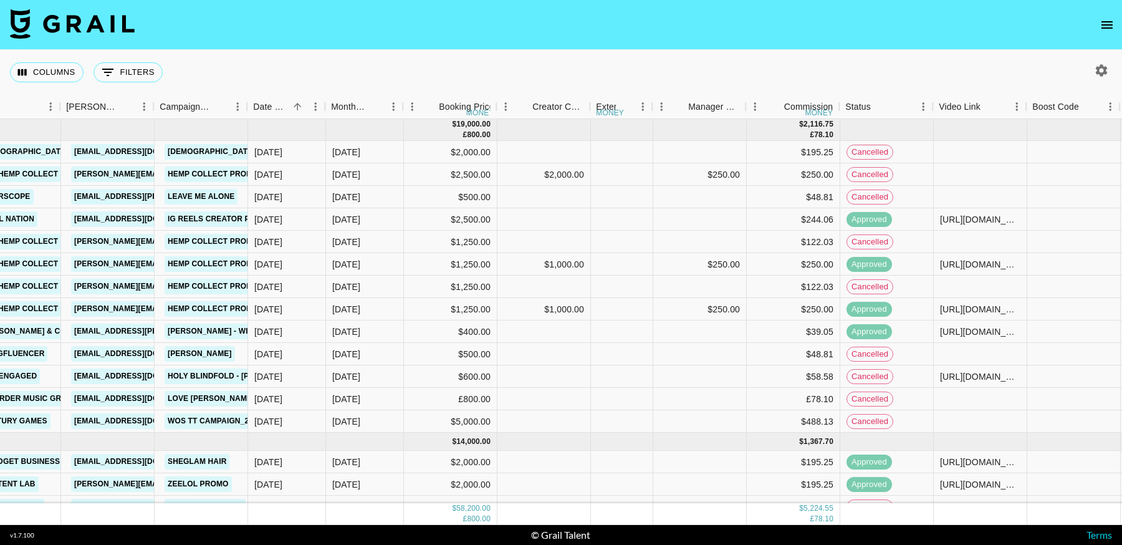
scroll to position [0, 447]
click at [922, 107] on icon "Menu" at bounding box center [923, 106] width 2 height 8
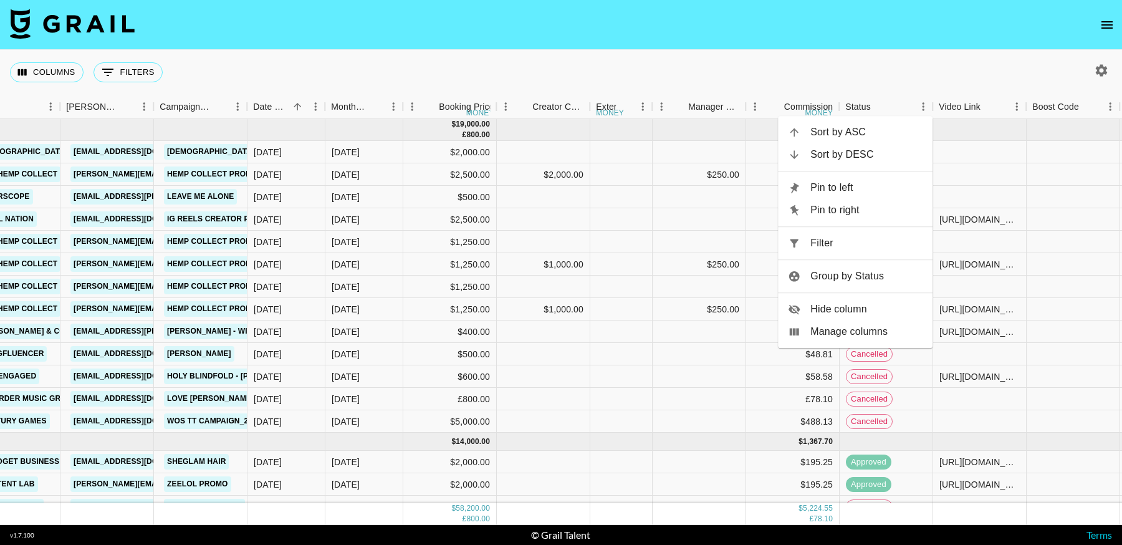
click at [828, 246] on span "Filter" at bounding box center [866, 243] width 112 height 15
select select "status"
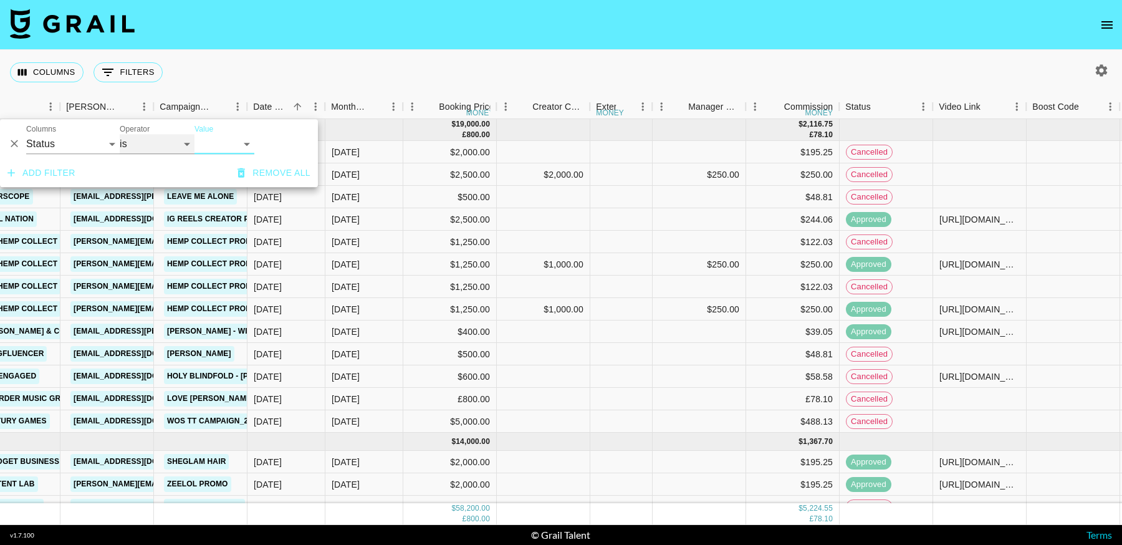
click at [152, 146] on select "is is not is any of is not any of" at bounding box center [157, 144] width 75 height 20
select select "not"
click at [120, 134] on select "is is not is any of is not any of" at bounding box center [157, 144] width 75 height 20
drag, startPoint x: 152, startPoint y: 146, endPoint x: 218, endPoint y: 142, distance: 66.2
click at [218, 142] on select "confirmed declined draft posted approved cancelled badDebt" at bounding box center [224, 144] width 60 height 20
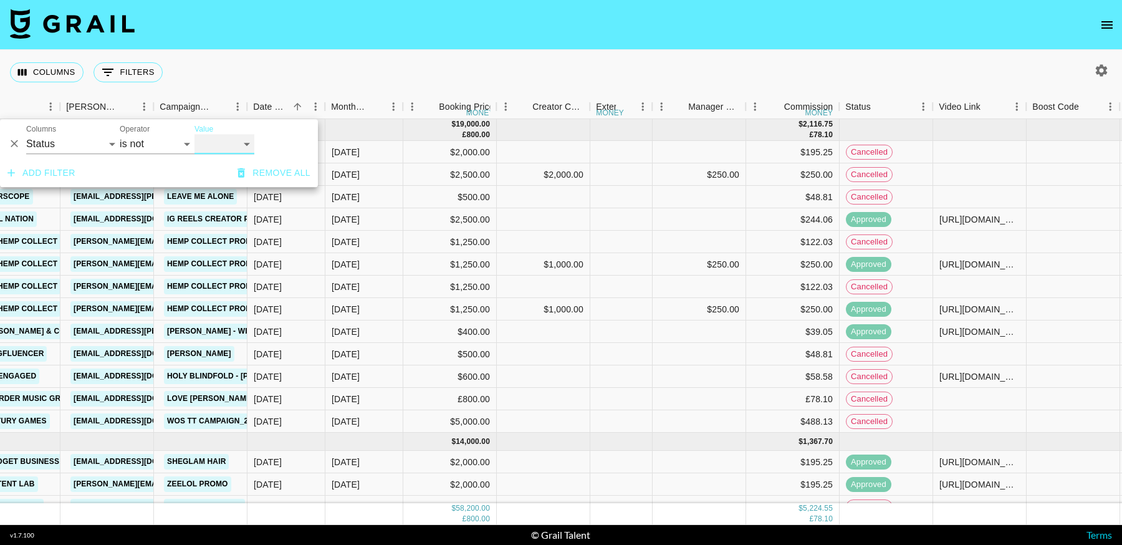
select select "cancelled"
click at [194, 134] on select "confirmed declined draft posted approved cancelled badDebt" at bounding box center [224, 144] width 60 height 20
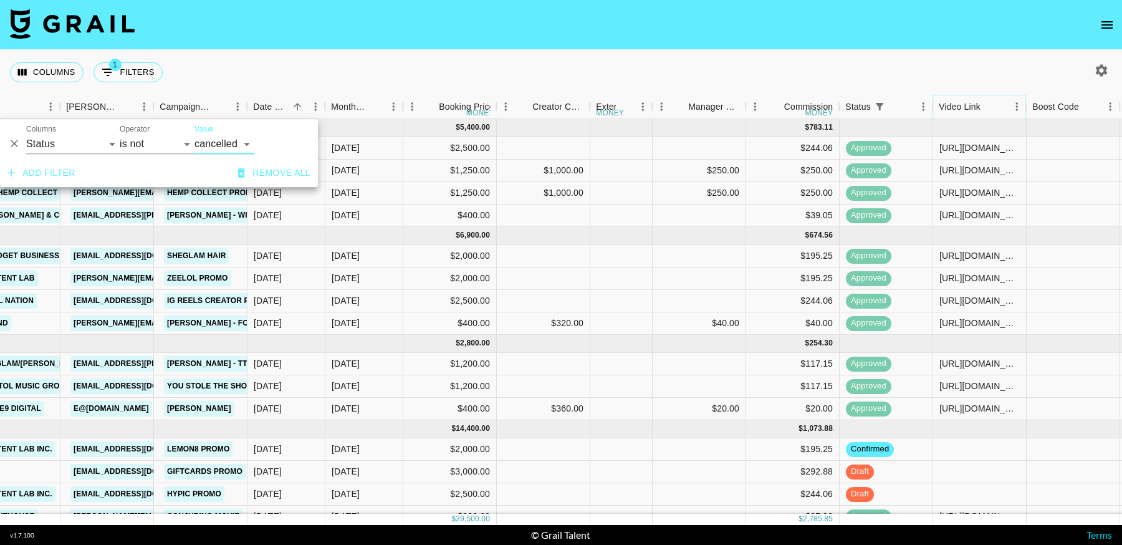
click at [1015, 108] on icon "Menu" at bounding box center [1016, 106] width 12 height 12
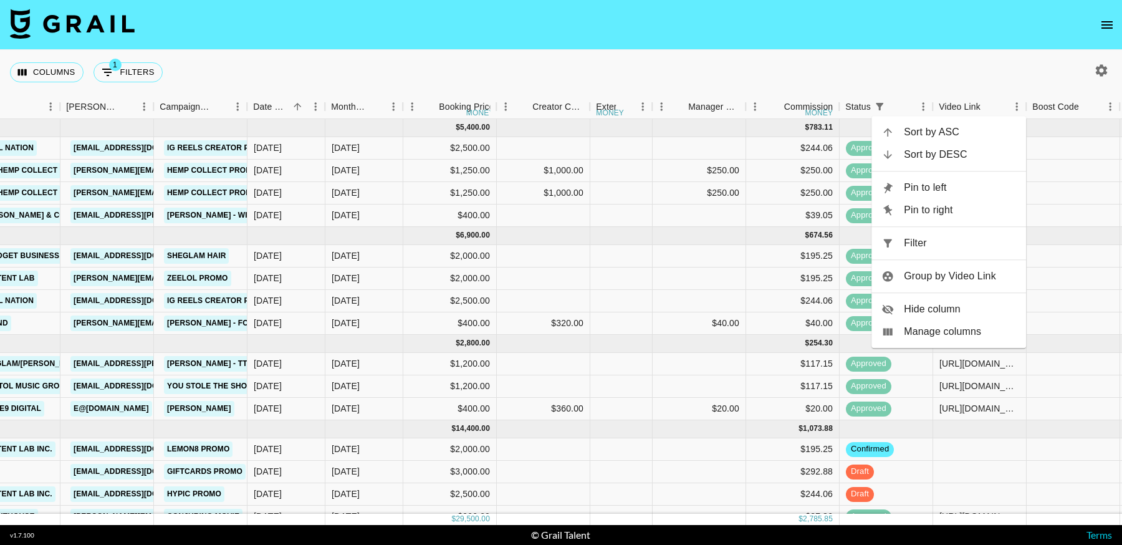
click at [916, 237] on span "Filter" at bounding box center [960, 243] width 112 height 15
select select "status"
select select "not"
select select "cancelled"
select select "videoLink"
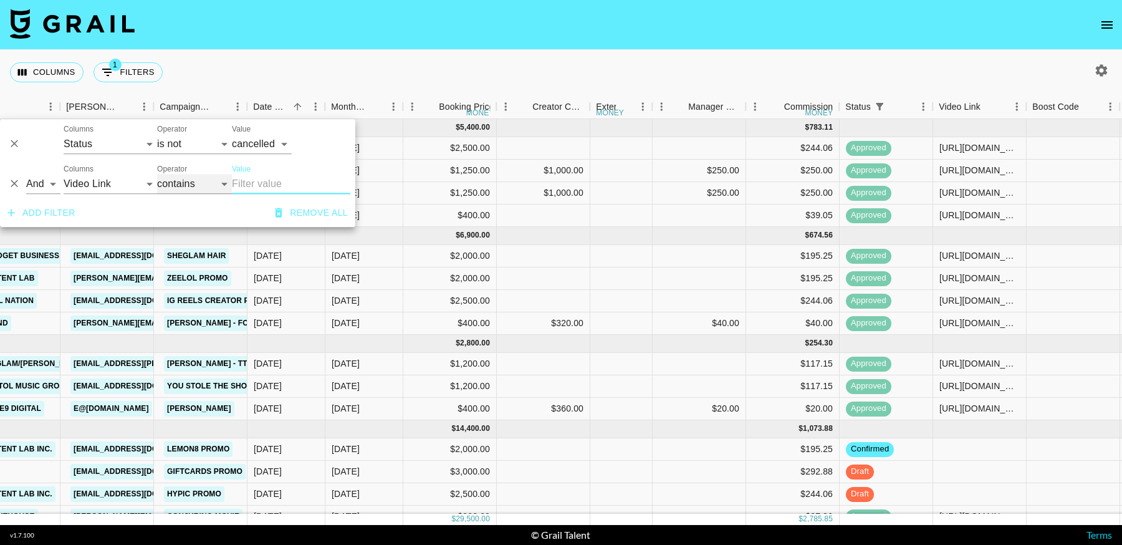
click at [173, 186] on select "contains equals starts with ends with is empty is not empty is any of" at bounding box center [194, 184] width 75 height 20
click at [157, 174] on select "contains equals starts with ends with is empty is not empty is any of" at bounding box center [194, 184] width 75 height 20
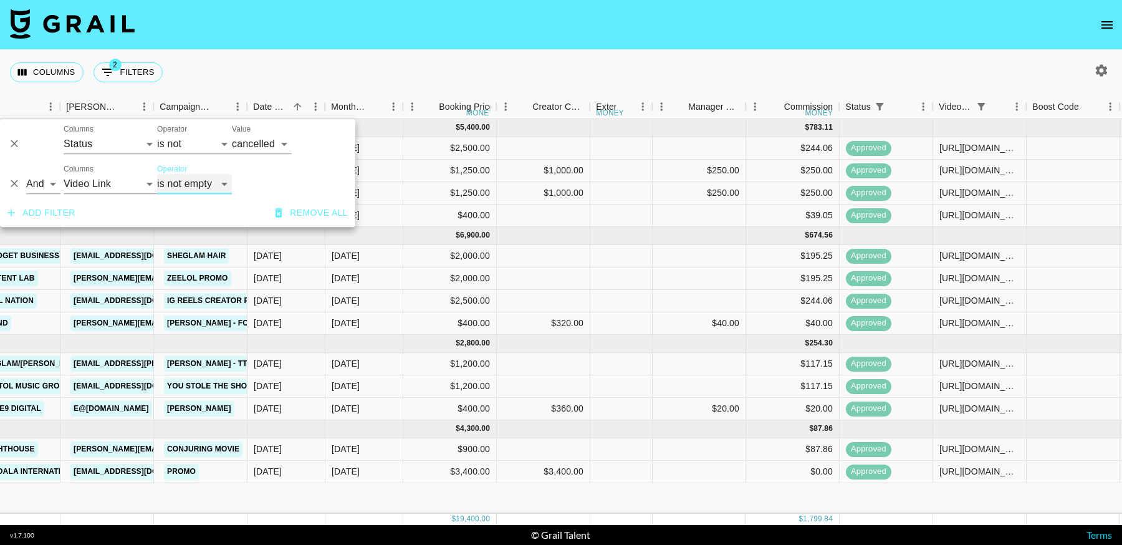
click at [163, 180] on select "contains equals starts with ends with is empty is not empty is any of" at bounding box center [194, 184] width 75 height 20
select select "isEmpty"
click at [157, 174] on select "contains equals starts with ends with is empty is not empty is any of" at bounding box center [194, 184] width 75 height 20
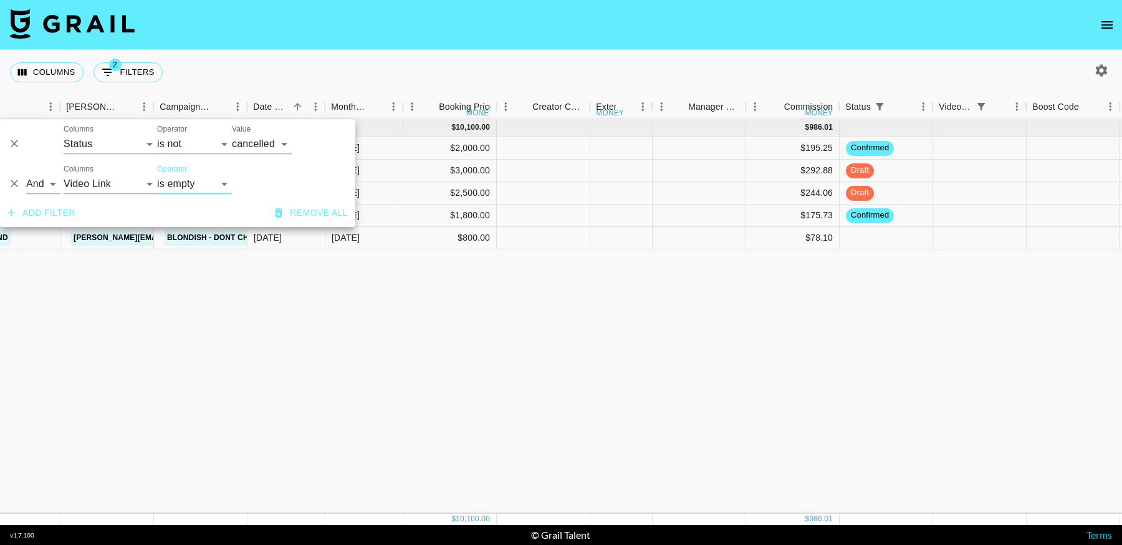
click at [944, 392] on div "Sep '25 ( 5 ) $ 10,100.00 $ 986.01 recKiNAO9YL3tKzHh anaisha.torres hugo@grail-…" at bounding box center [782, 316] width 2459 height 395
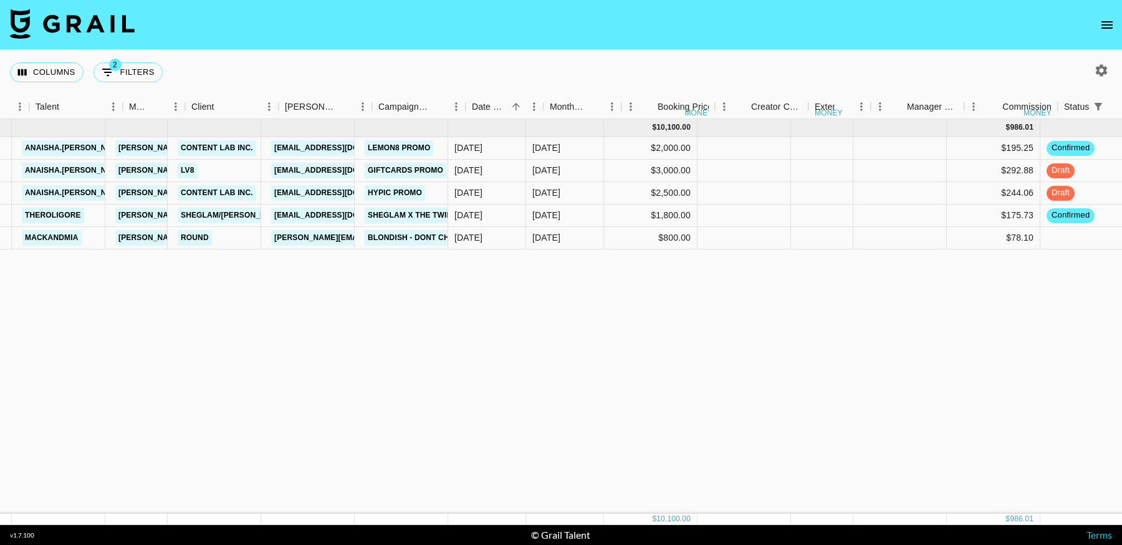
scroll to position [0, 206]
